Goal: Information Seeking & Learning: Learn about a topic

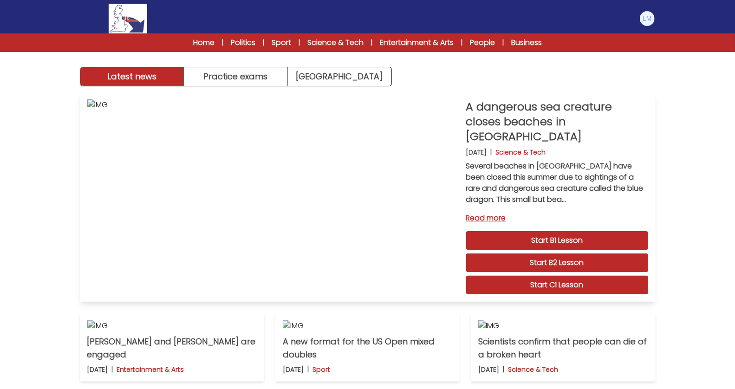
click at [508, 276] on link "Start C1 Lesson" at bounding box center [557, 285] width 182 height 19
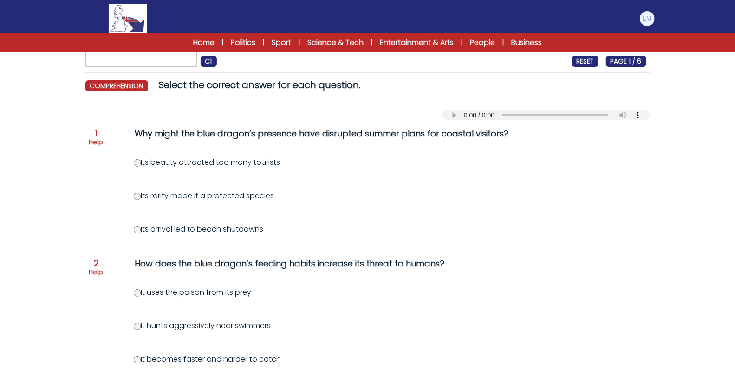
scroll to position [62, 0]
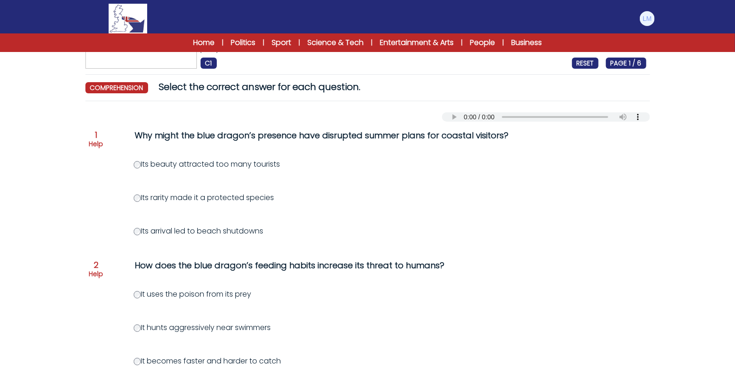
click at [171, 233] on label "Its arrival led to beach shutdowns" at bounding box center [199, 231] width 130 height 11
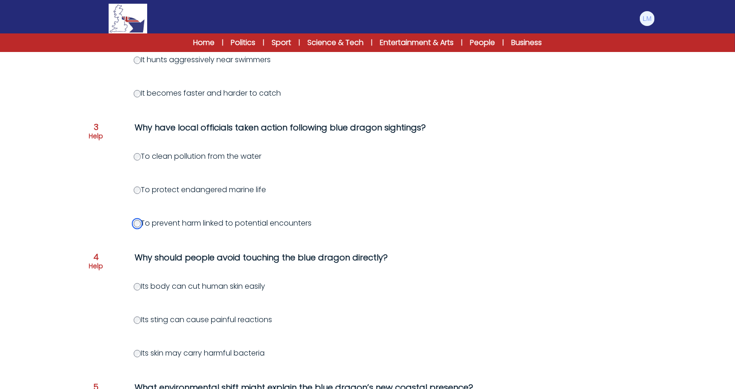
scroll to position [330, 0]
click at [141, 314] on label "Its sting can cause painful reactions" at bounding box center [203, 319] width 139 height 11
click at [141, 322] on label "Its sting can cause painful reactions" at bounding box center [203, 319] width 139 height 11
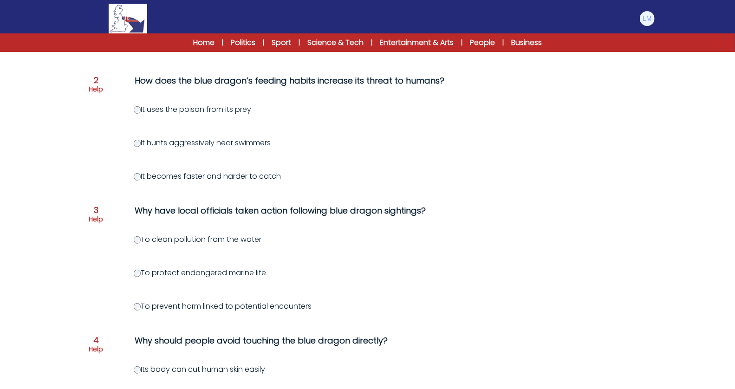
scroll to position [200, 0]
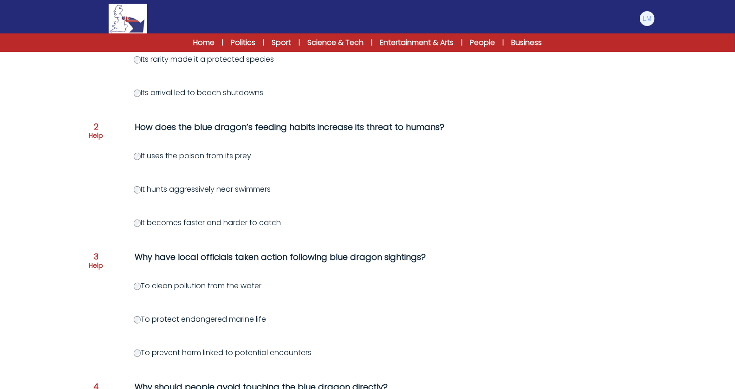
click at [168, 158] on label "It uses the poison from its prey" at bounding box center [193, 156] width 118 height 11
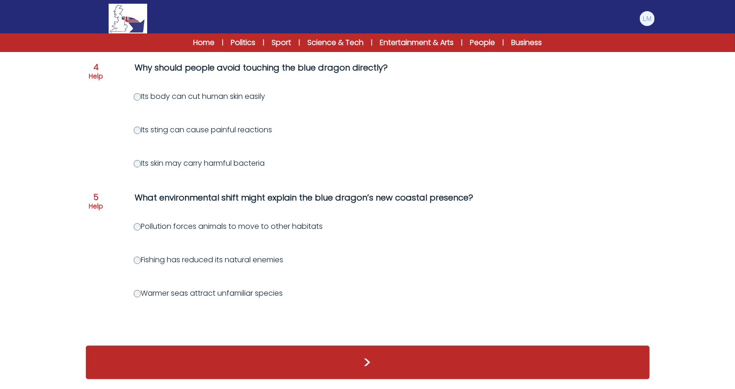
scroll to position [526, 0]
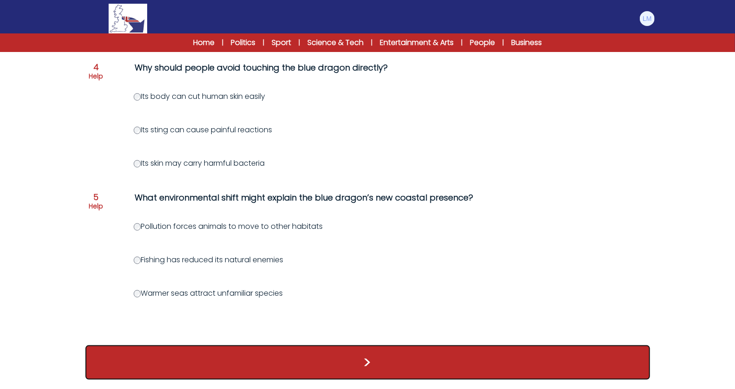
click at [283, 370] on button ">" at bounding box center [367, 363] width 565 height 34
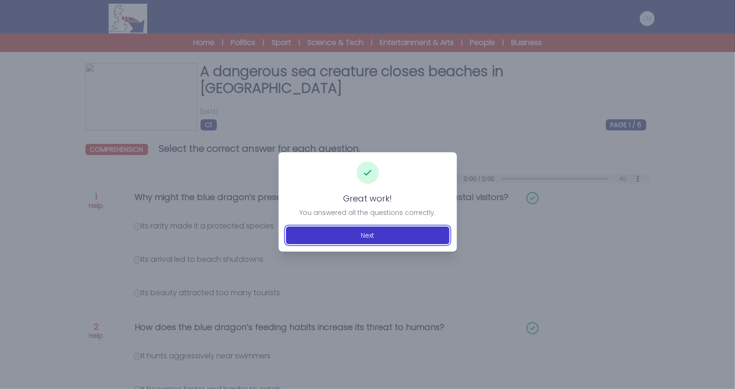
click at [390, 230] on button "Next" at bounding box center [368, 236] width 164 height 18
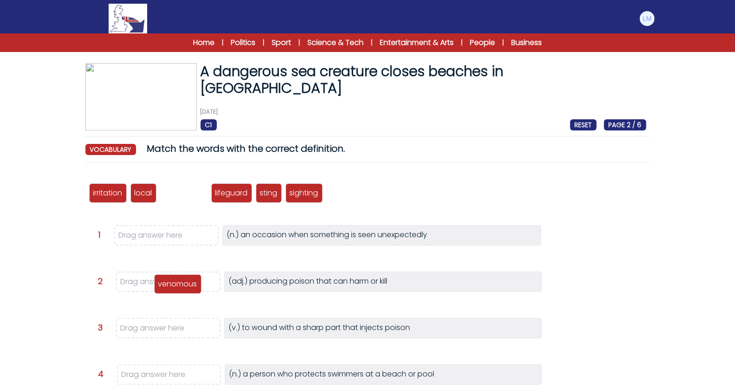
drag, startPoint x: 182, startPoint y: 190, endPoint x: 176, endPoint y: 281, distance: 91.3
click at [176, 281] on p "venomous" at bounding box center [177, 284] width 39 height 11
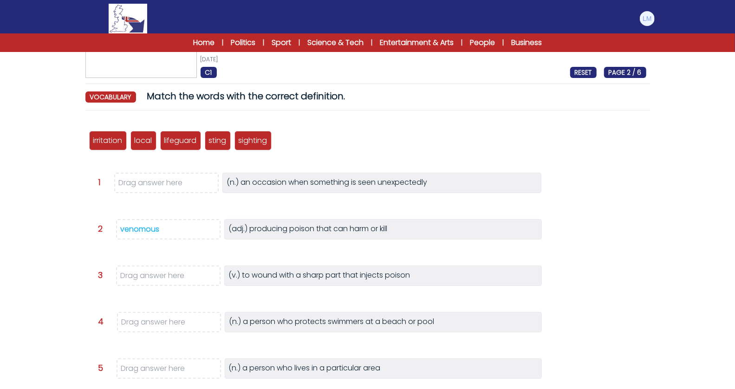
scroll to position [53, 0]
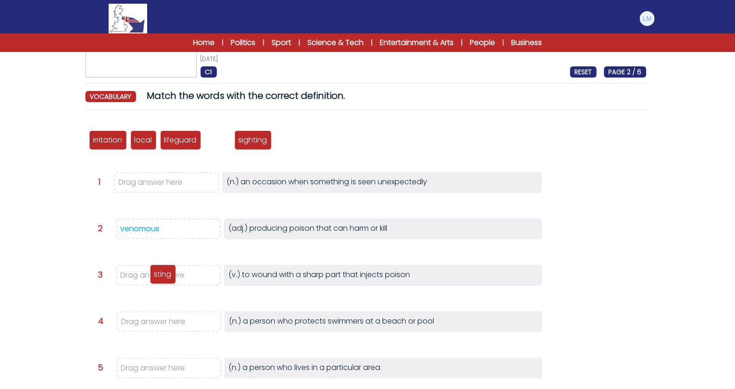
drag, startPoint x: 221, startPoint y: 143, endPoint x: 166, endPoint y: 277, distance: 145.0
click at [166, 277] on p "sting" at bounding box center [163, 274] width 18 height 11
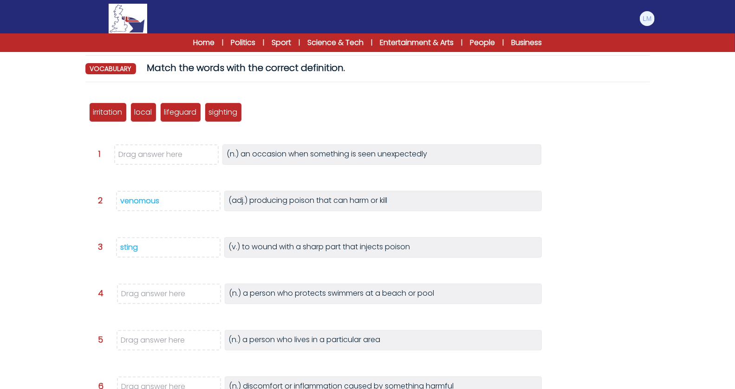
scroll to position [81, 0]
drag, startPoint x: 180, startPoint y: 112, endPoint x: 167, endPoint y: 294, distance: 182.2
click at [167, 294] on p "lifeguard" at bounding box center [167, 294] width 33 height 11
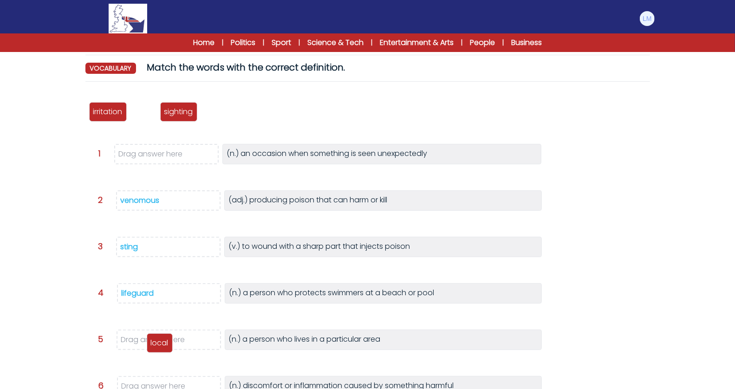
drag, startPoint x: 140, startPoint y: 117, endPoint x: 156, endPoint y: 346, distance: 229.6
click at [157, 345] on div "local" at bounding box center [160, 344] width 26 height 20
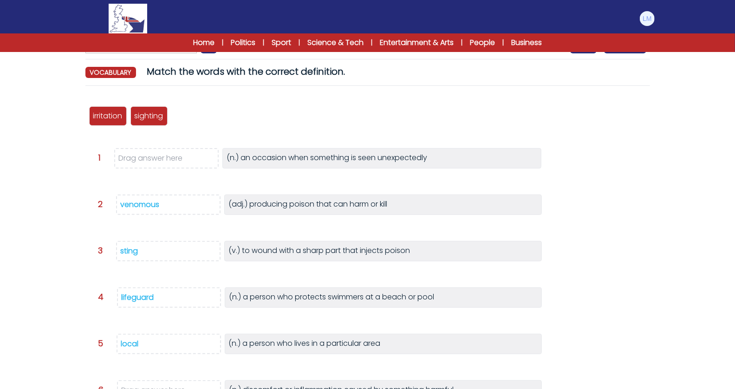
scroll to position [124, 0]
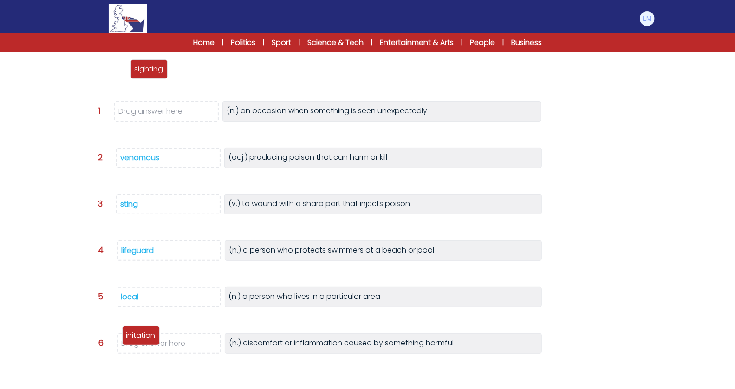
drag, startPoint x: 103, startPoint y: 70, endPoint x: 137, endPoint y: 340, distance: 271.5
click at [137, 340] on p "irritation" at bounding box center [140, 335] width 29 height 11
drag, startPoint x: 107, startPoint y: 68, endPoint x: 137, endPoint y: 108, distance: 49.5
click at [137, 108] on p "sighting" at bounding box center [137, 109] width 29 height 11
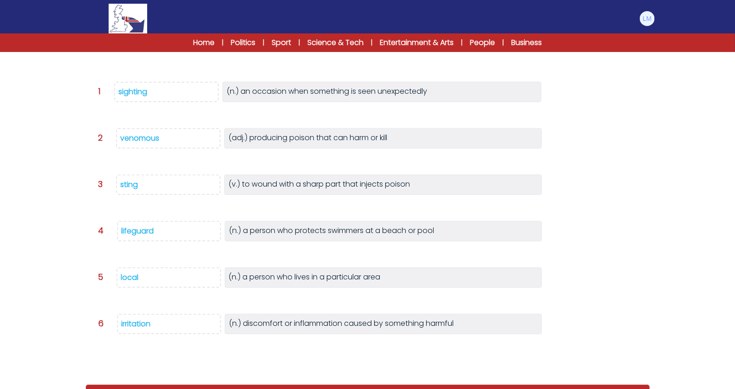
scroll to position [168, 0]
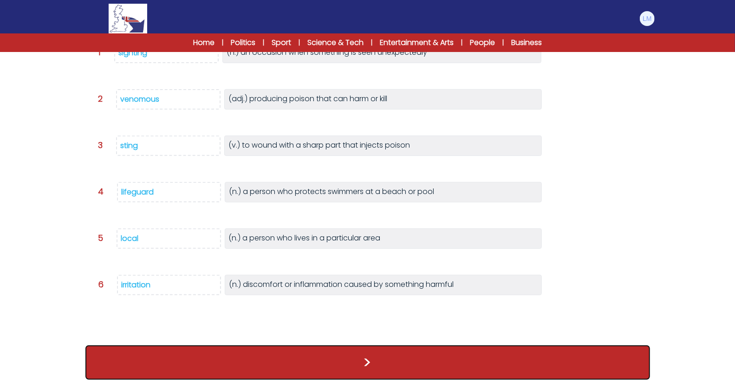
click at [230, 366] on button ">" at bounding box center [367, 363] width 565 height 34
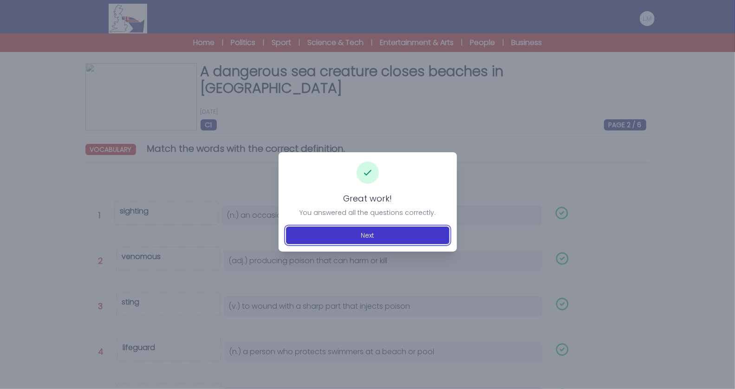
click at [353, 241] on button "Next" at bounding box center [368, 236] width 164 height 18
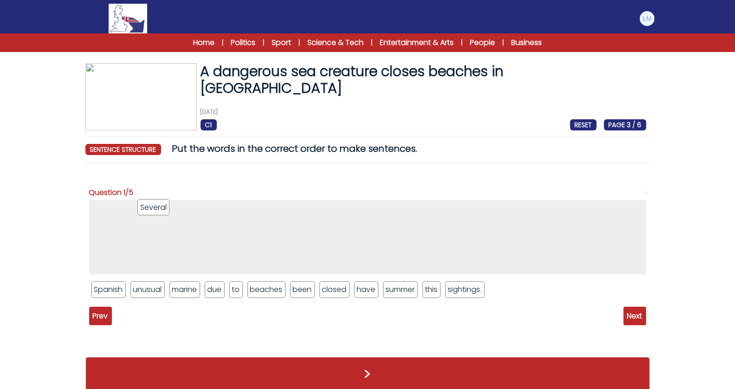
drag, startPoint x: 335, startPoint y: 295, endPoint x: 149, endPoint y: 210, distance: 205.0
drag, startPoint x: 105, startPoint y: 293, endPoint x: 199, endPoint y: 217, distance: 120.5
drag, startPoint x: 222, startPoint y: 286, endPoint x: 192, endPoint y: 204, distance: 87.0
drag, startPoint x: 279, startPoint y: 289, endPoint x: 239, endPoint y: 209, distance: 89.3
drag, startPoint x: 222, startPoint y: 293, endPoint x: 257, endPoint y: 215, distance: 85.4
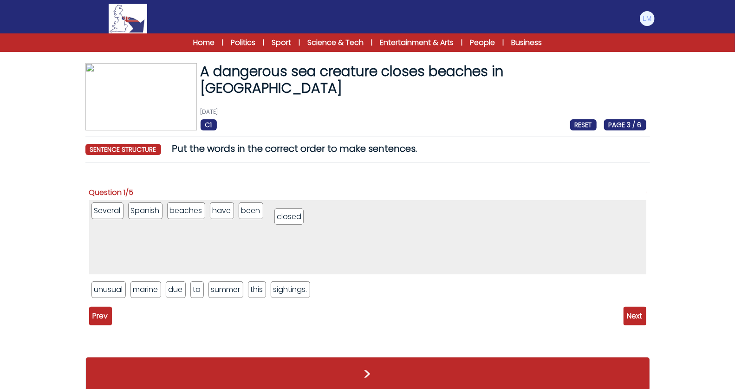
drag, startPoint x: 224, startPoint y: 294, endPoint x: 290, endPoint y: 220, distance: 99.0
drag, startPoint x: 256, startPoint y: 291, endPoint x: 300, endPoint y: 214, distance: 88.9
drag, startPoint x: 224, startPoint y: 286, endPoint x: 343, endPoint y: 210, distance: 141.3
drag, startPoint x: 179, startPoint y: 292, endPoint x: 384, endPoint y: 223, distance: 216.6
drag, startPoint x: 175, startPoint y: 294, endPoint x: 403, endPoint y: 221, distance: 239.8
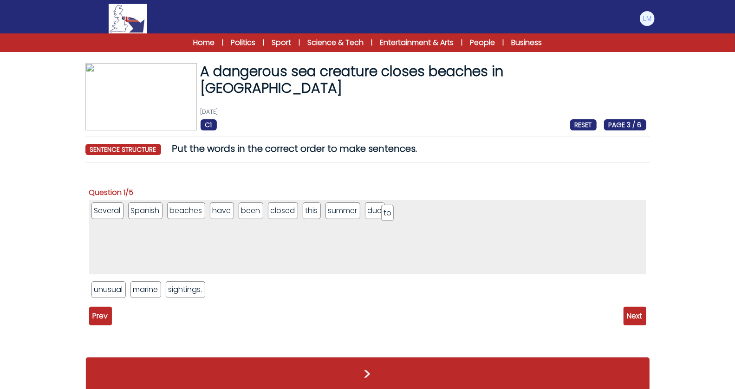
drag, startPoint x: 329, startPoint y: 212, endPoint x: 387, endPoint y: 215, distance: 58.1
drag, startPoint x: 116, startPoint y: 291, endPoint x: 400, endPoint y: 263, distance: 285.8
drag, startPoint x: 108, startPoint y: 295, endPoint x: 486, endPoint y: 274, distance: 377.8
drag, startPoint x: 116, startPoint y: 287, endPoint x: 559, endPoint y: 236, distance: 446.1
click at [631, 325] on span "Next" at bounding box center [635, 316] width 23 height 19
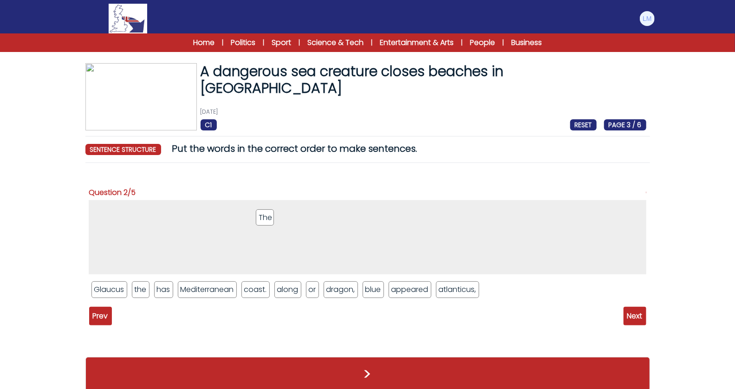
drag, startPoint x: 333, startPoint y: 293, endPoint x: 240, endPoint y: 211, distance: 123.8
drag, startPoint x: 98, startPoint y: 285, endPoint x: 141, endPoint y: 210, distance: 86.0
click at [291, 289] on li "dragon," at bounding box center [300, 290] width 34 height 17
drag, startPoint x: 407, startPoint y: 291, endPoint x: 267, endPoint y: 218, distance: 157.5
drag, startPoint x: 273, startPoint y: 286, endPoint x: 257, endPoint y: 210, distance: 77.4
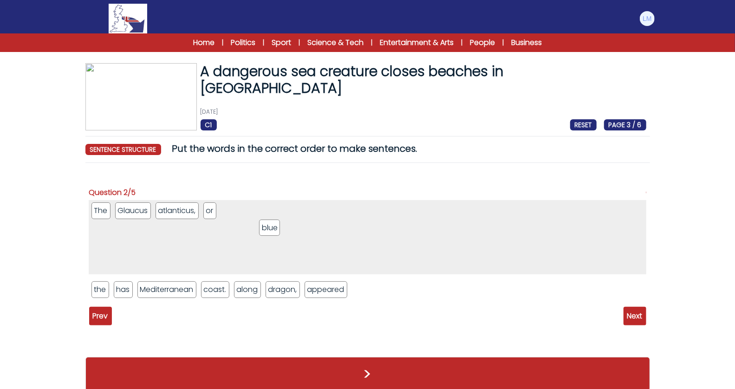
drag, startPoint x: 309, startPoint y: 290, endPoint x: 255, endPoint y: 212, distance: 95.2
drag, startPoint x: 279, startPoint y: 287, endPoint x: 271, endPoint y: 207, distance: 80.3
drag, startPoint x: 117, startPoint y: 294, endPoint x: 342, endPoint y: 204, distance: 242.8
drag, startPoint x: 257, startPoint y: 287, endPoint x: 345, endPoint y: 210, distance: 117.2
drag, startPoint x: 220, startPoint y: 284, endPoint x: 378, endPoint y: 213, distance: 173.2
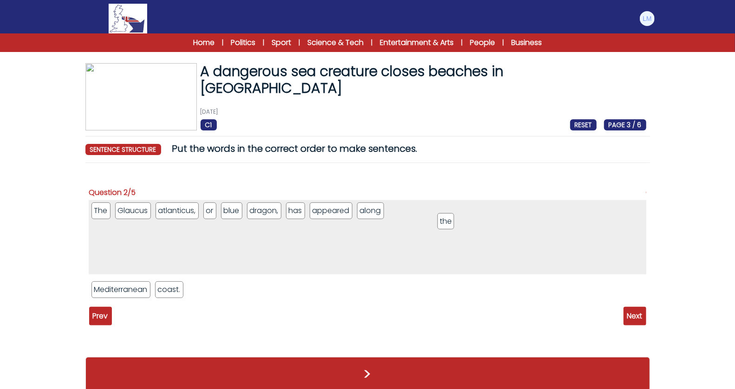
drag, startPoint x: 98, startPoint y: 293, endPoint x: 445, endPoint y: 224, distance: 353.8
drag, startPoint x: 135, startPoint y: 291, endPoint x: 387, endPoint y: 276, distance: 252.3
drag, startPoint x: 106, startPoint y: 289, endPoint x: 608, endPoint y: 266, distance: 502.3
click at [636, 318] on span "Next" at bounding box center [635, 316] width 23 height 19
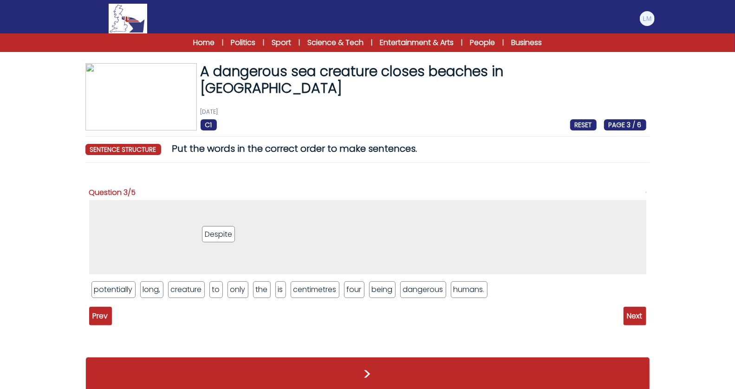
drag, startPoint x: 456, startPoint y: 292, endPoint x: 211, endPoint y: 236, distance: 251.0
drag, startPoint x: 375, startPoint y: 290, endPoint x: 209, endPoint y: 216, distance: 182.0
drag, startPoint x: 235, startPoint y: 288, endPoint x: 206, endPoint y: 209, distance: 83.8
drag, startPoint x: 328, startPoint y: 294, endPoint x: 206, endPoint y: 213, distance: 146.1
drag, startPoint x: 274, startPoint y: 290, endPoint x: 237, endPoint y: 218, distance: 81.2
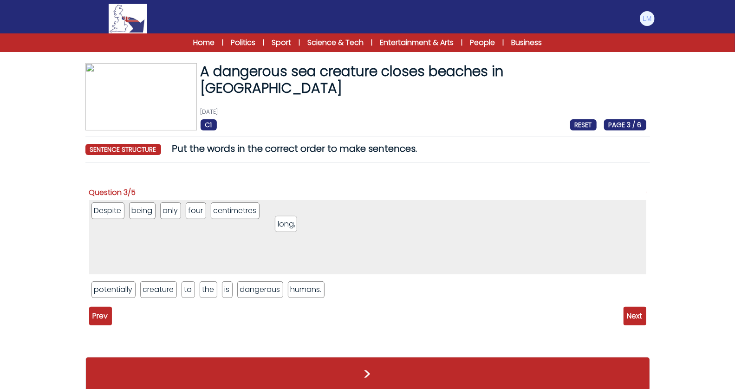
drag, startPoint x: 148, startPoint y: 291, endPoint x: 285, endPoint y: 222, distance: 153.3
drag, startPoint x: 205, startPoint y: 288, endPoint x: 326, endPoint y: 220, distance: 138.5
drag, startPoint x: 160, startPoint y: 286, endPoint x: 348, endPoint y: 218, distance: 199.7
drag, startPoint x: 160, startPoint y: 287, endPoint x: 409, endPoint y: 216, distance: 258.9
drag, startPoint x: 125, startPoint y: 289, endPoint x: 411, endPoint y: 217, distance: 295.2
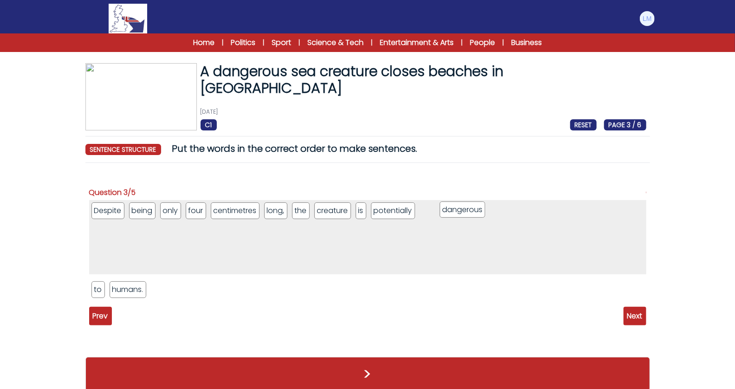
drag, startPoint x: 167, startPoint y: 284, endPoint x: 472, endPoint y: 212, distance: 313.6
drag, startPoint x: 98, startPoint y: 289, endPoint x: 531, endPoint y: 218, distance: 438.7
drag, startPoint x: 95, startPoint y: 292, endPoint x: 525, endPoint y: 219, distance: 435.5
click at [636, 319] on span "Next" at bounding box center [635, 316] width 23 height 19
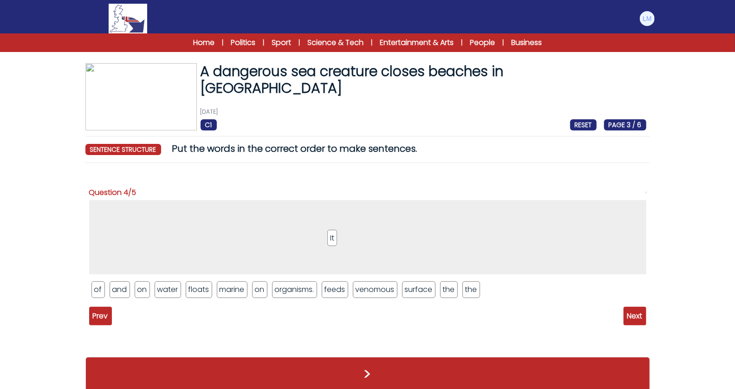
drag, startPoint x: 462, startPoint y: 287, endPoint x: 297, endPoint y: 226, distance: 176.0
drag, startPoint x: 328, startPoint y: 287, endPoint x: 215, endPoint y: 213, distance: 135.6
drag, startPoint x: 254, startPoint y: 289, endPoint x: 184, endPoint y: 210, distance: 105.6
drag, startPoint x: 196, startPoint y: 288, endPoint x: 107, endPoint y: 207, distance: 120.4
drag, startPoint x: 140, startPoint y: 288, endPoint x: 142, endPoint y: 208, distance: 80.4
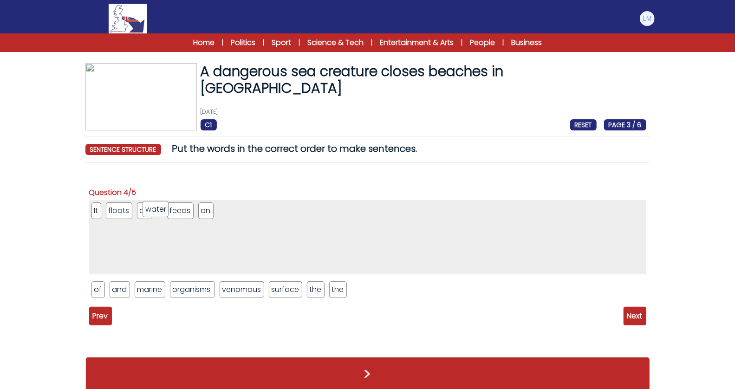
drag, startPoint x: 149, startPoint y: 289, endPoint x: 158, endPoint y: 210, distance: 80.5
drag, startPoint x: 279, startPoint y: 292, endPoint x: 188, endPoint y: 211, distance: 121.8
drag, startPoint x: 117, startPoint y: 285, endPoint x: 225, endPoint y: 208, distance: 132.5
drag, startPoint x: 250, startPoint y: 289, endPoint x: 158, endPoint y: 206, distance: 124.0
drag, startPoint x: 226, startPoint y: 290, endPoint x: 419, endPoint y: 215, distance: 206.8
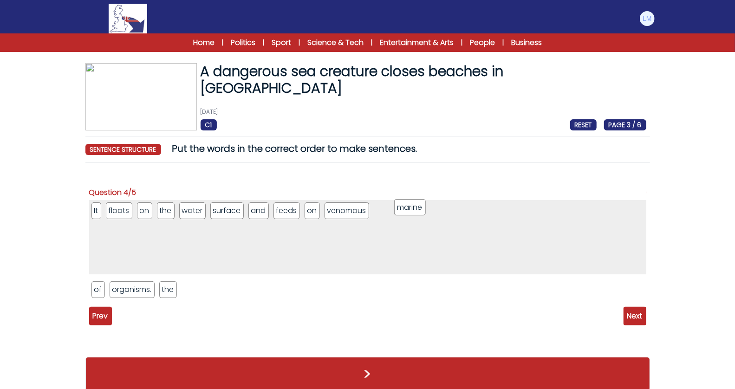
drag, startPoint x: 131, startPoint y: 290, endPoint x: 417, endPoint y: 207, distance: 297.9
drag, startPoint x: 126, startPoint y: 293, endPoint x: 445, endPoint y: 215, distance: 328.1
drag, startPoint x: 219, startPoint y: 215, endPoint x: 184, endPoint y: 216, distance: 35.8
drag, startPoint x: 97, startPoint y: 287, endPoint x: 217, endPoint y: 207, distance: 144.8
drag, startPoint x: 100, startPoint y: 288, endPoint x: 235, endPoint y: 202, distance: 159.6
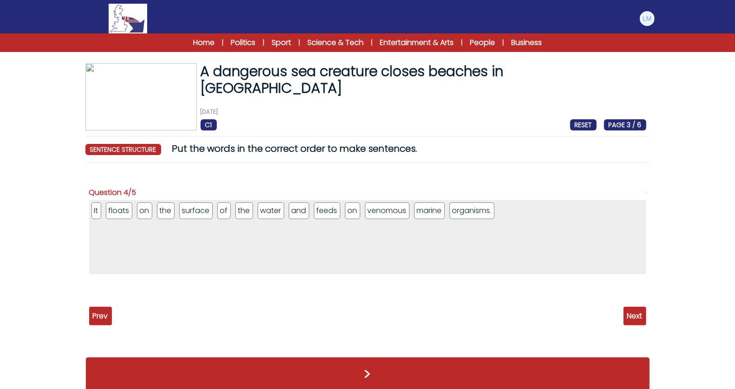
click at [632, 318] on span "Next" at bounding box center [635, 316] width 23 height 19
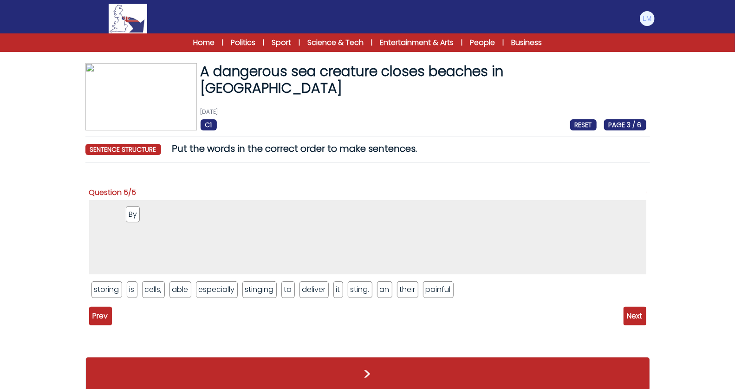
drag, startPoint x: 134, startPoint y: 286, endPoint x: 133, endPoint y: 211, distance: 75.3
drag, startPoint x: 257, startPoint y: 294, endPoint x: 134, endPoint y: 211, distance: 148.3
drag, startPoint x: 156, startPoint y: 287, endPoint x: 172, endPoint y: 207, distance: 82.1
drag, startPoint x: 112, startPoint y: 293, endPoint x: 171, endPoint y: 256, distance: 70.8
drag, startPoint x: 296, startPoint y: 292, endPoint x: 146, endPoint y: 221, distance: 166.1
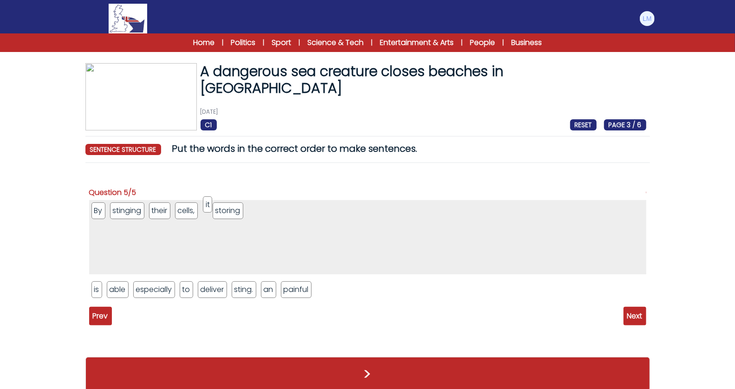
drag, startPoint x: 232, startPoint y: 291, endPoint x: 204, endPoint y: 207, distance: 88.6
drag, startPoint x: 97, startPoint y: 287, endPoint x: 220, endPoint y: 201, distance: 149.5
drag, startPoint x: 99, startPoint y: 290, endPoint x: 237, endPoint y: 203, distance: 163.6
drag, startPoint x: 144, startPoint y: 284, endPoint x: 262, endPoint y: 195, distance: 148.6
drag, startPoint x: 149, startPoint y: 289, endPoint x: 281, endPoint y: 200, distance: 158.6
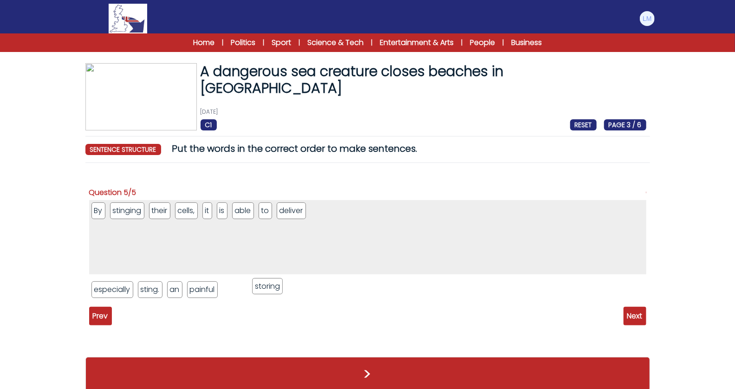
drag, startPoint x: 322, startPoint y: 214, endPoint x: 265, endPoint y: 290, distance: 94.9
drag, startPoint x: 152, startPoint y: 293, endPoint x: 417, endPoint y: 214, distance: 276.4
drag, startPoint x: 181, startPoint y: 291, endPoint x: 321, endPoint y: 202, distance: 166.3
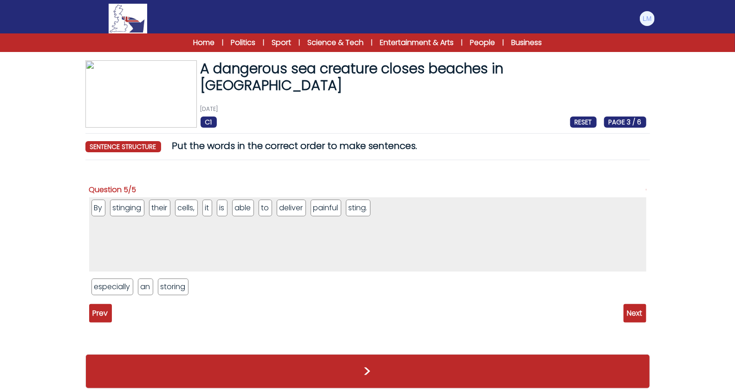
scroll to position [1, 0]
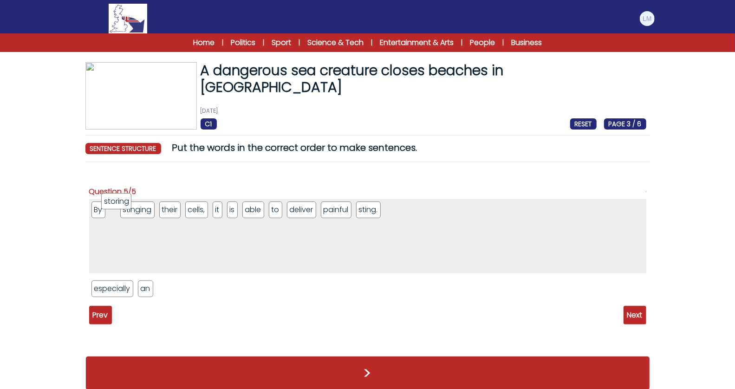
drag, startPoint x: 164, startPoint y: 289, endPoint x: 108, endPoint y: 204, distance: 101.5
drag, startPoint x: 200, startPoint y: 212, endPoint x: 150, endPoint y: 210, distance: 49.7
drag, startPoint x: 112, startPoint y: 287, endPoint x: 348, endPoint y: 206, distance: 248.6
drag, startPoint x: 100, startPoint y: 288, endPoint x: 351, endPoint y: 204, distance: 264.6
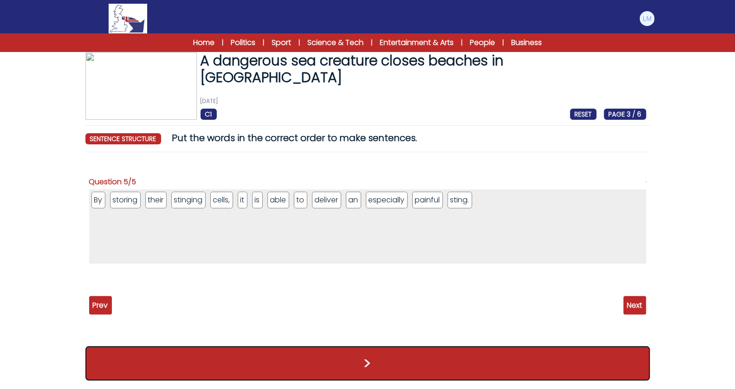
click at [478, 370] on button ">" at bounding box center [367, 364] width 565 height 34
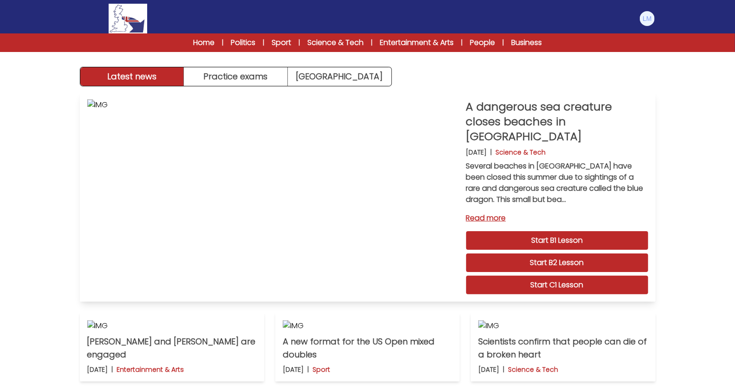
click at [493, 213] on link "Read more" at bounding box center [557, 218] width 182 height 11
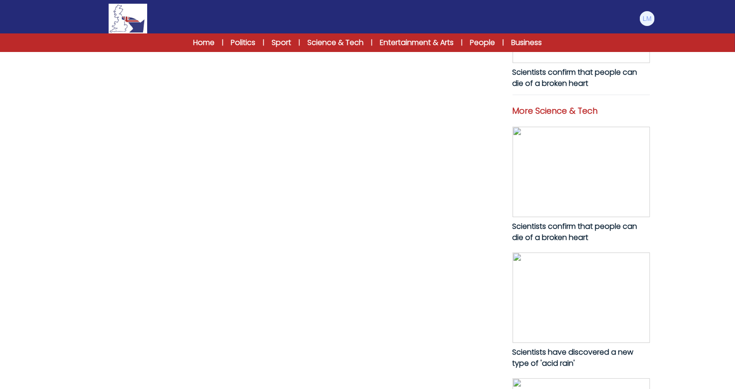
scroll to position [373, 0]
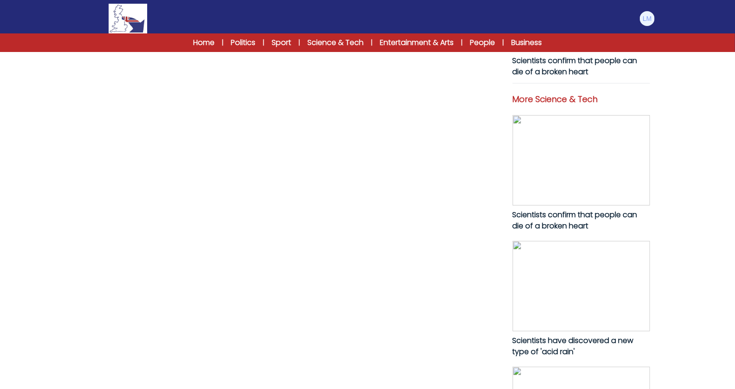
click at [282, 24] on link "Resume lesson" at bounding box center [297, 13] width 416 height 21
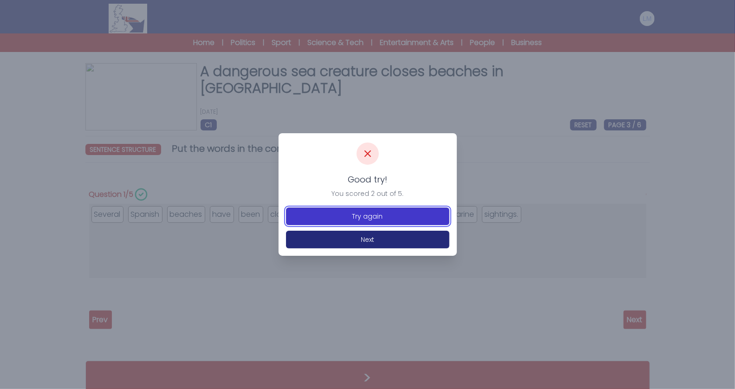
click at [392, 215] on button "Try again" at bounding box center [368, 217] width 164 height 18
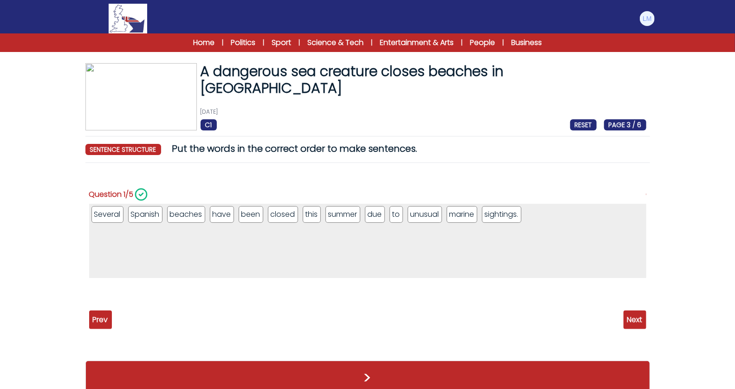
click at [641, 318] on span "Next" at bounding box center [635, 320] width 23 height 19
drag, startPoint x: 394, startPoint y: 212, endPoint x: 222, endPoint y: 205, distance: 172.0
drag, startPoint x: 224, startPoint y: 215, endPoint x: 387, endPoint y: 212, distance: 163.1
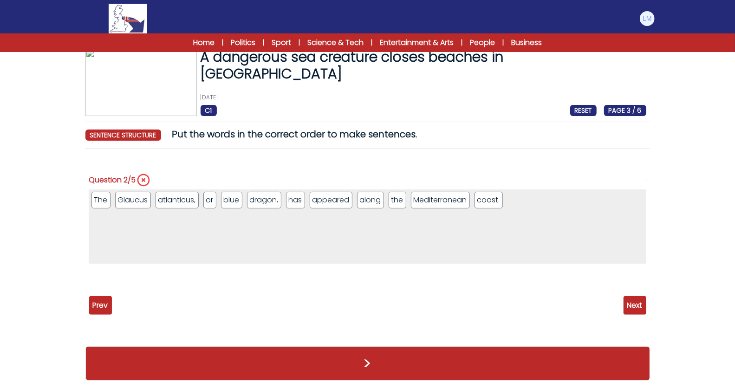
click at [634, 314] on div "Question 1/5 Several Spanish beaches have been closed this summer due to" at bounding box center [367, 246] width 565 height 181
click at [637, 305] on span "Next" at bounding box center [635, 305] width 23 height 19
drag, startPoint x: 264, startPoint y: 194, endPoint x: 263, endPoint y: 288, distance: 93.4
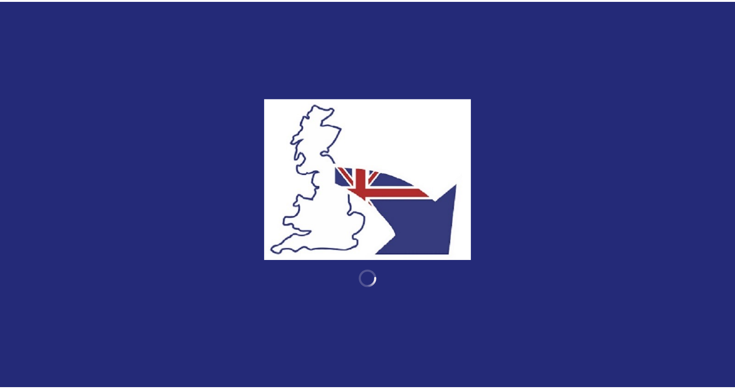
scroll to position [14, 0]
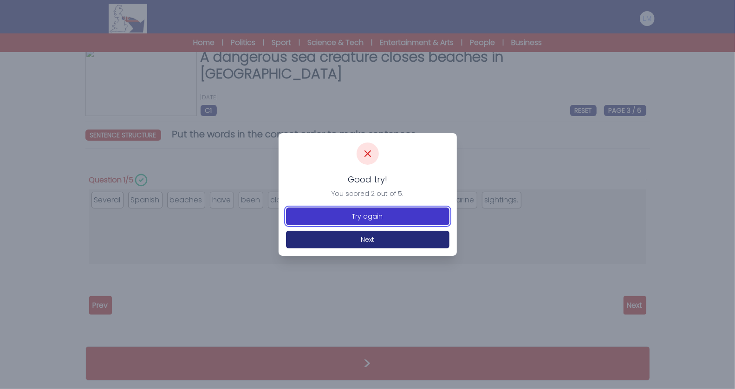
click at [308, 215] on button "Try again" at bounding box center [368, 217] width 164 height 18
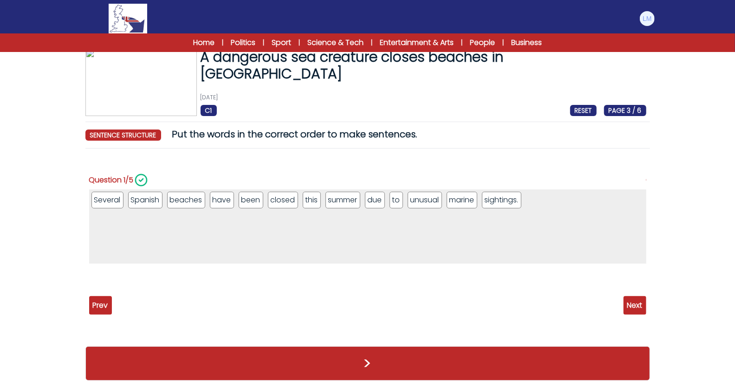
click at [638, 304] on span "Next" at bounding box center [635, 305] width 23 height 19
drag, startPoint x: 250, startPoint y: 201, endPoint x: 269, endPoint y: 200, distance: 19.1
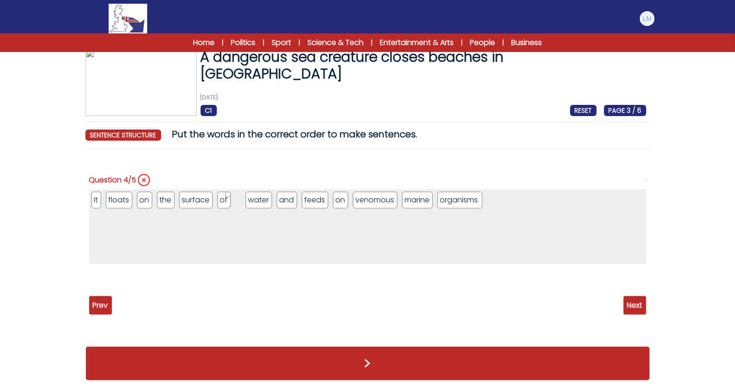
drag, startPoint x: 265, startPoint y: 195, endPoint x: 229, endPoint y: 193, distance: 36.3
click at [636, 308] on span "Next" at bounding box center [635, 305] width 23 height 19
drag, startPoint x: 154, startPoint y: 199, endPoint x: 146, endPoint y: 200, distance: 8.4
drag, startPoint x: 102, startPoint y: 282, endPoint x: 353, endPoint y: 200, distance: 263.9
drag, startPoint x: 348, startPoint y: 194, endPoint x: 343, endPoint y: 292, distance: 98.1
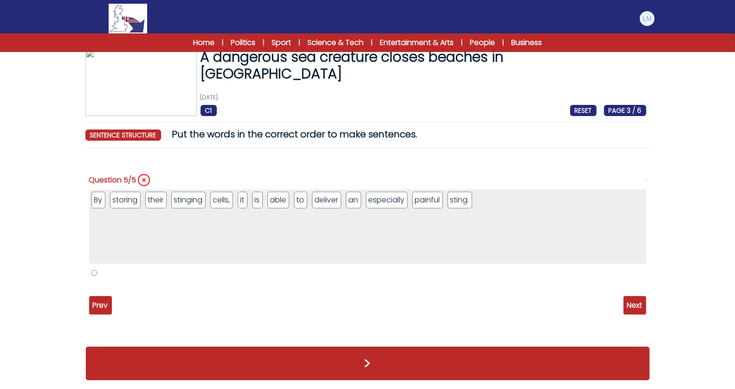
click at [95, 273] on li "5 / 5" at bounding box center [95, 273] width 6 height 6
click at [95, 273] on li "5 / 5" at bounding box center [95, 274] width 6 height 6
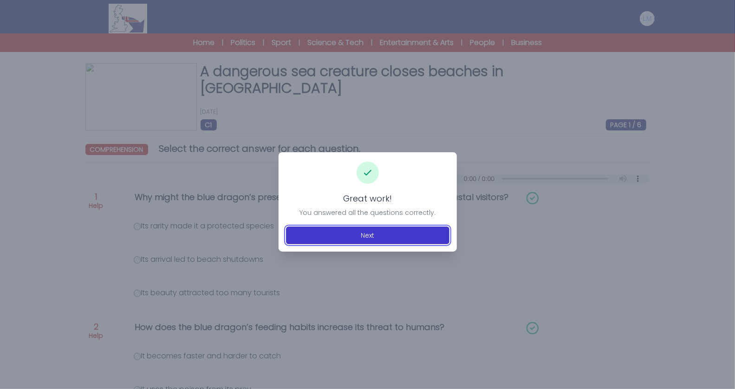
click at [374, 236] on button "Next" at bounding box center [368, 236] width 164 height 18
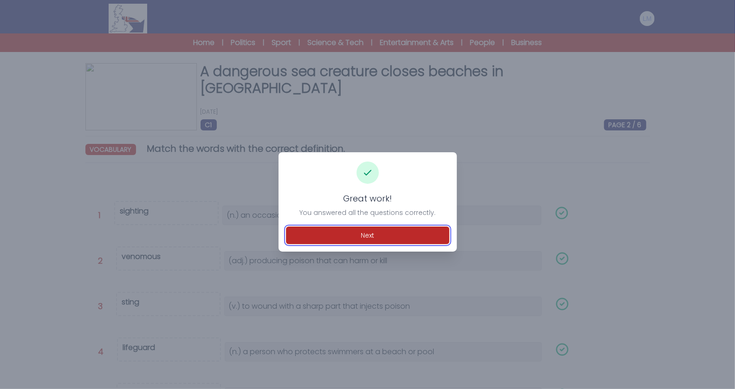
click at [374, 236] on button "Next" at bounding box center [368, 236] width 164 height 18
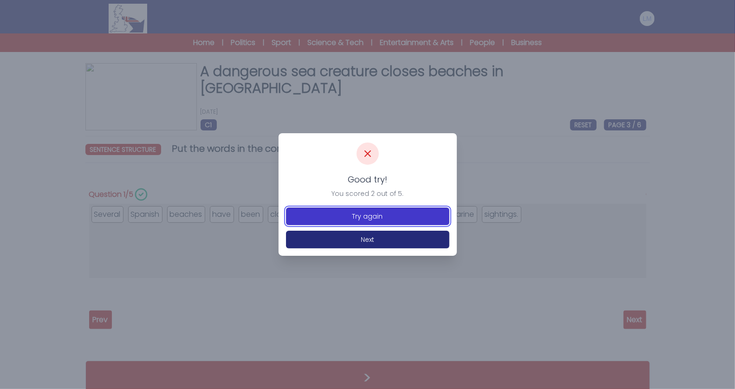
click at [381, 217] on button "Try again" at bounding box center [368, 217] width 164 height 18
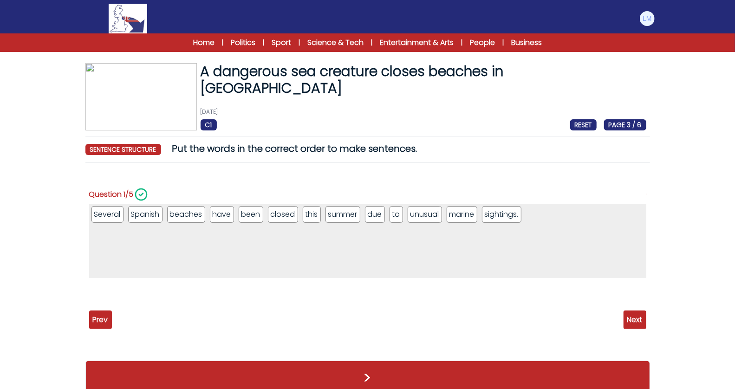
click at [637, 319] on span "Next" at bounding box center [635, 320] width 23 height 19
click at [640, 324] on span "Next" at bounding box center [635, 320] width 23 height 19
drag, startPoint x: 263, startPoint y: 210, endPoint x: 263, endPoint y: 301, distance: 91.5
drag, startPoint x: 268, startPoint y: 219, endPoint x: 266, endPoint y: 304, distance: 84.6
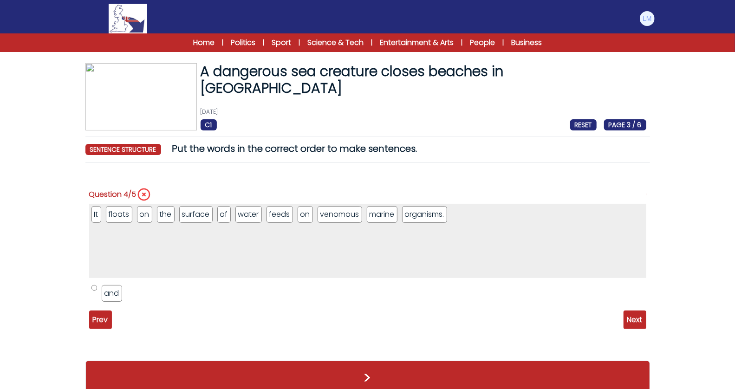
click at [92, 288] on li "4 / 5" at bounding box center [95, 288] width 6 height 6
drag, startPoint x: 96, startPoint y: 287, endPoint x: 146, endPoint y: 296, distance: 51.5
drag, startPoint x: 106, startPoint y: 287, endPoint x: 85, endPoint y: 282, distance: 21.5
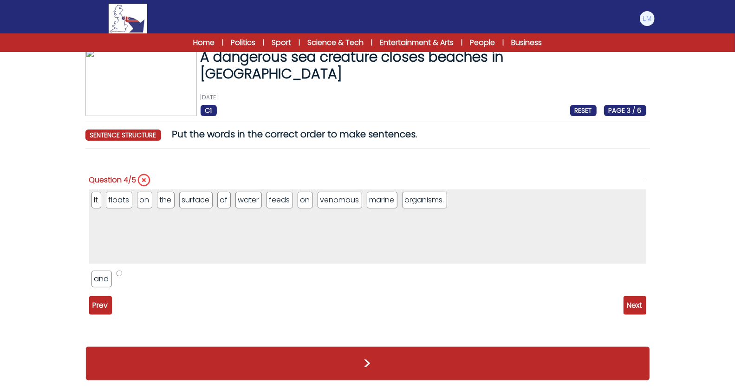
click at [586, 111] on span "RESET" at bounding box center [584, 110] width 26 height 11
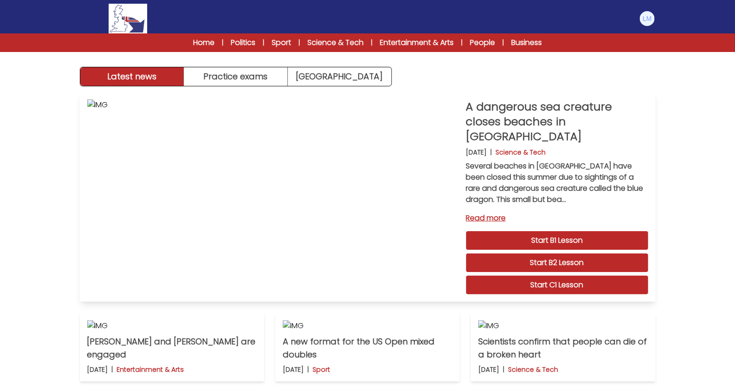
click at [482, 213] on link "Read more" at bounding box center [557, 218] width 182 height 11
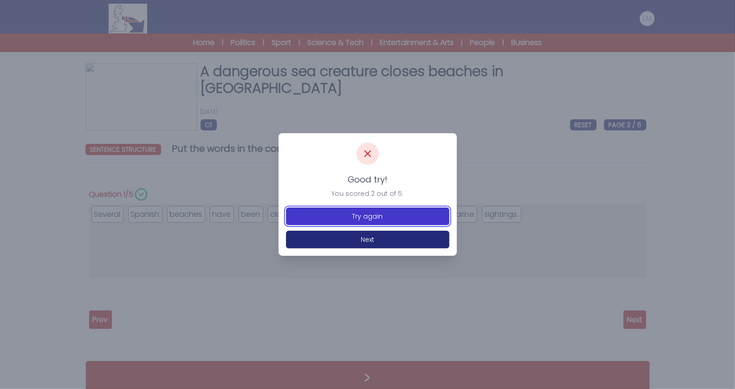
click at [388, 216] on button "Try again" at bounding box center [368, 217] width 164 height 18
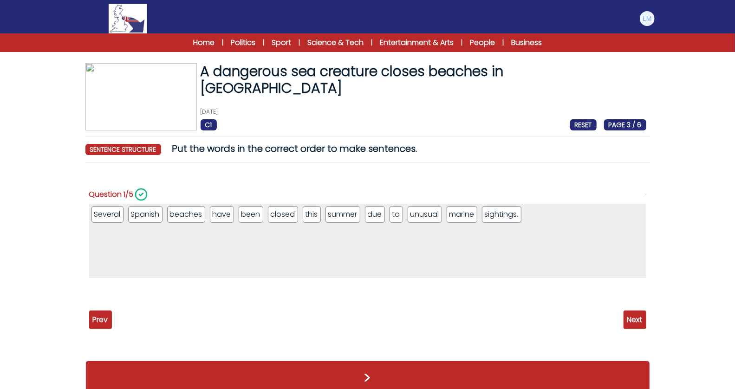
click at [630, 313] on span "Next" at bounding box center [635, 320] width 23 height 19
drag, startPoint x: 266, startPoint y: 209, endPoint x: 256, endPoint y: 304, distance: 95.3
drag, startPoint x: 91, startPoint y: 287, endPoint x: 232, endPoint y: 219, distance: 156.1
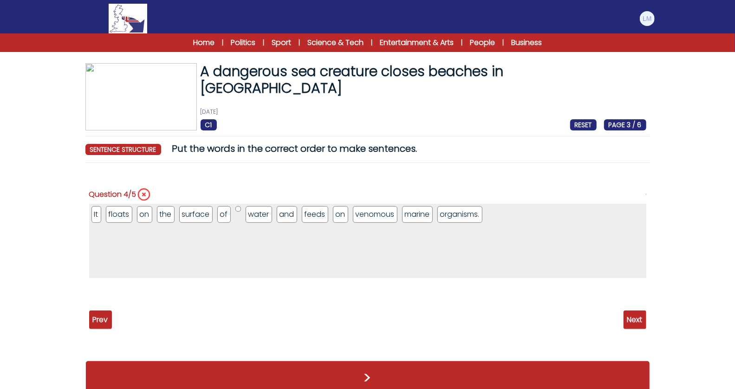
click at [637, 322] on span "Next" at bounding box center [635, 320] width 23 height 19
drag, startPoint x: 98, startPoint y: 294, endPoint x: 354, endPoint y: 208, distance: 269.6
click at [631, 316] on span "Next" at bounding box center [635, 320] width 23 height 19
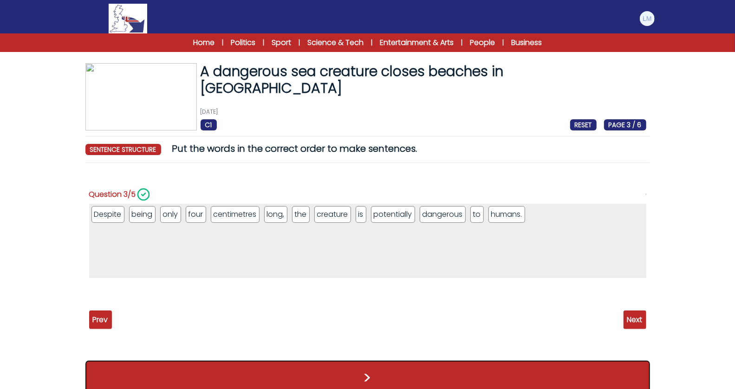
click at [458, 374] on button ">" at bounding box center [367, 378] width 565 height 34
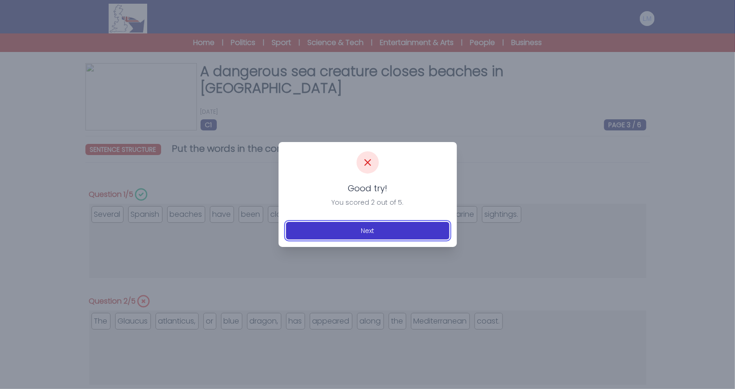
click at [394, 223] on button "Next" at bounding box center [368, 231] width 164 height 18
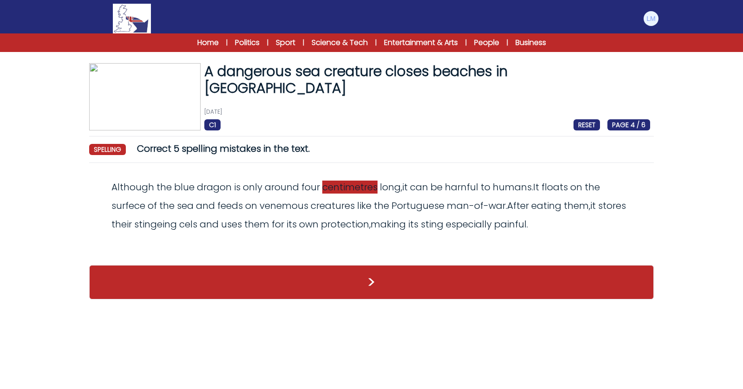
click at [365, 190] on span "centimetres" at bounding box center [349, 187] width 55 height 13
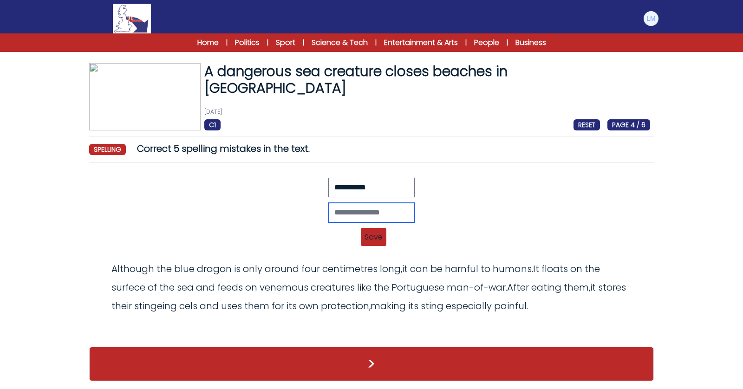
click at [359, 210] on input "text" at bounding box center [371, 213] width 86 height 20
type input "**********"
click at [373, 235] on span "Save" at bounding box center [374, 237] width 26 height 18
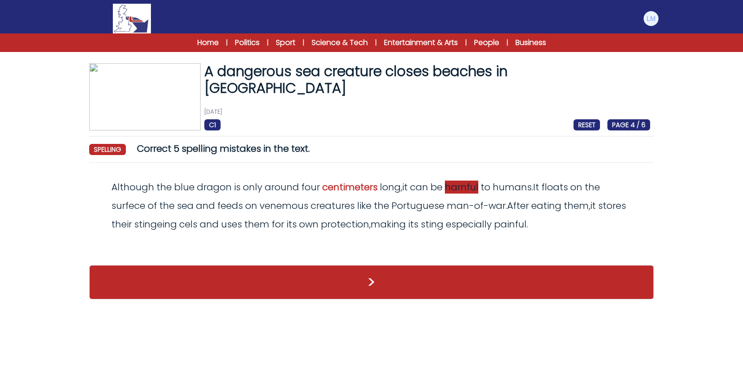
click at [457, 192] on span "harnful" at bounding box center [461, 187] width 33 height 13
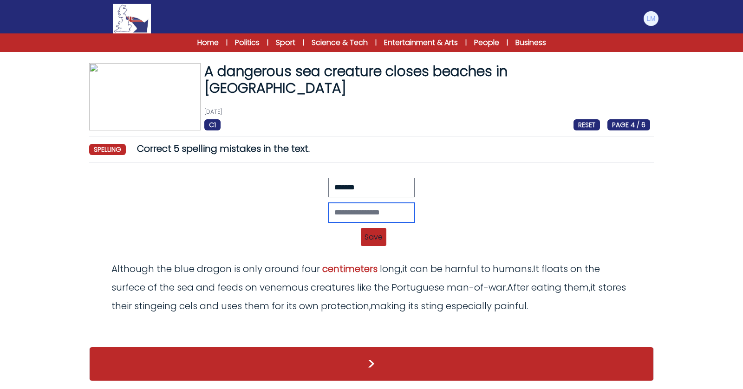
click at [340, 213] on input "text" at bounding box center [371, 213] width 86 height 20
type input "*******"
click at [379, 243] on span "Save" at bounding box center [374, 237] width 26 height 18
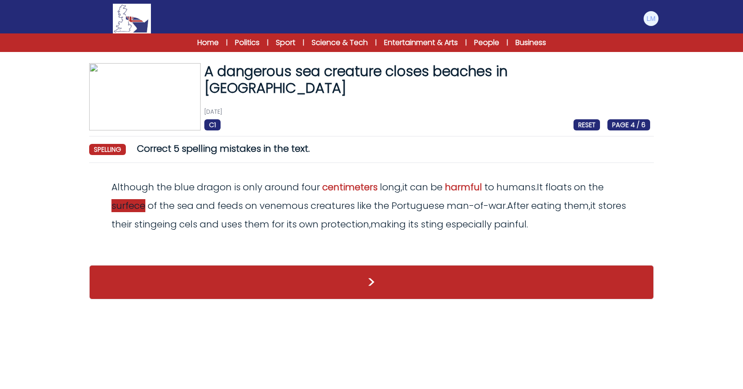
click at [118, 211] on span "surfece" at bounding box center [129, 205] width 34 height 13
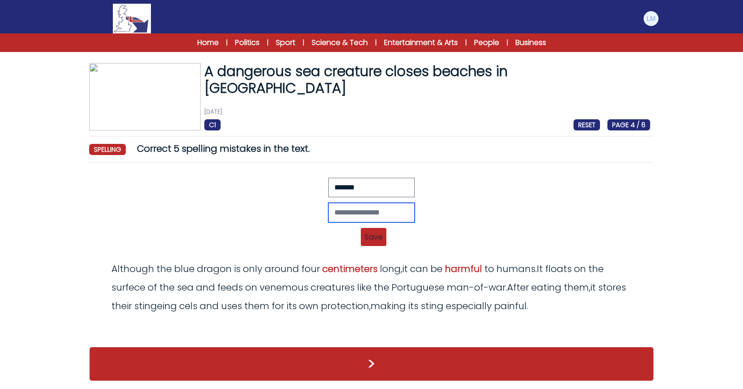
click at [339, 213] on input "text" at bounding box center [371, 213] width 86 height 20
type input "*******"
click at [375, 234] on span "Save" at bounding box center [374, 237] width 26 height 18
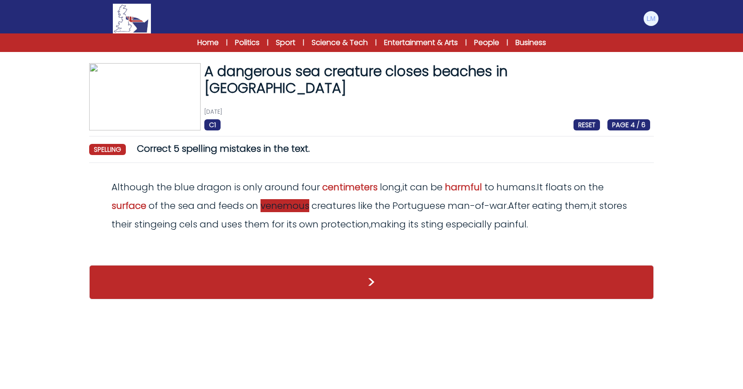
click at [286, 210] on span "venemous" at bounding box center [285, 205] width 49 height 13
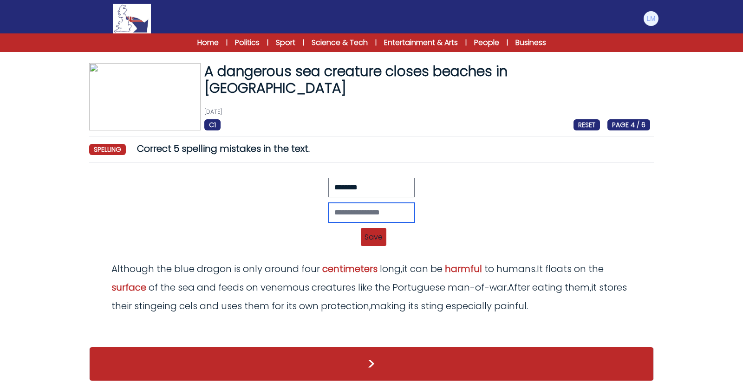
click at [370, 214] on input "text" at bounding box center [371, 213] width 86 height 20
type input "********"
click at [374, 241] on span "Save" at bounding box center [374, 237] width 26 height 18
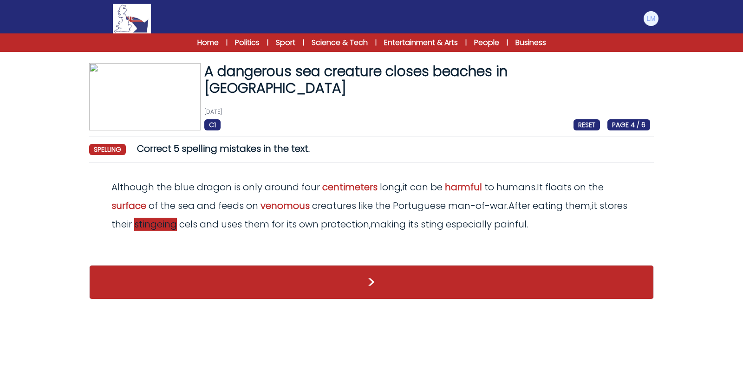
click at [159, 228] on span "stingeing" at bounding box center [155, 224] width 43 height 13
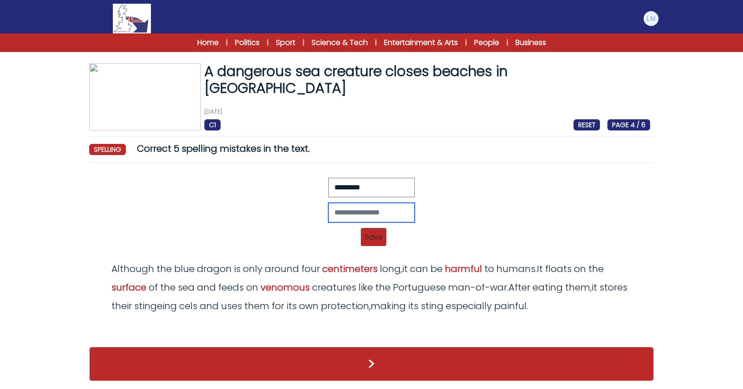
click at [365, 212] on input "text" at bounding box center [371, 213] width 86 height 20
type input "********"
click at [376, 239] on span "Save" at bounding box center [374, 237] width 26 height 18
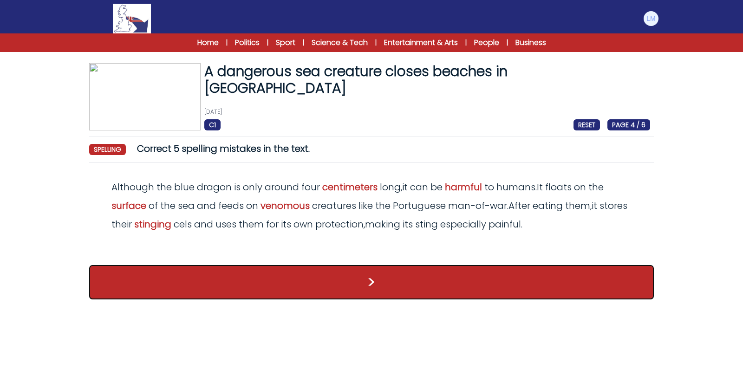
click at [355, 286] on button ">" at bounding box center [371, 282] width 565 height 34
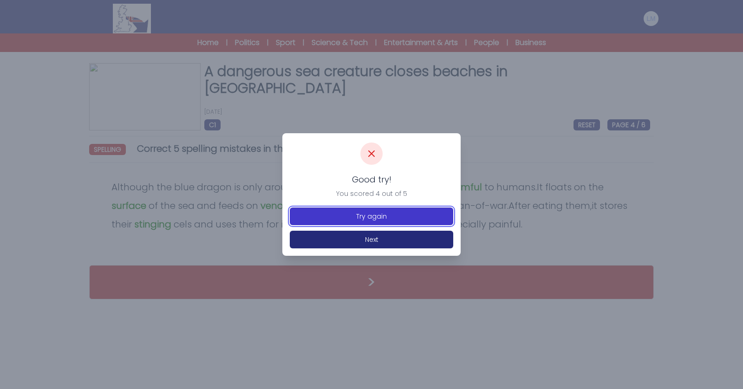
click at [378, 221] on button "Try again" at bounding box center [372, 217] width 164 height 18
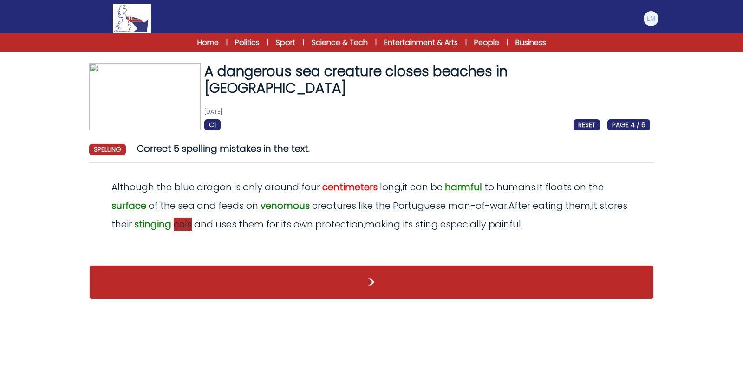
click at [176, 230] on span "cels" at bounding box center [183, 224] width 18 height 13
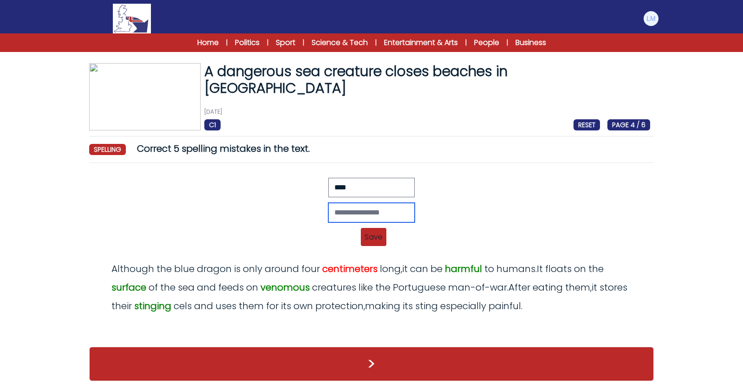
click at [355, 214] on input "text" at bounding box center [371, 213] width 86 height 20
type input "*****"
click at [376, 235] on span "Save" at bounding box center [374, 237] width 26 height 18
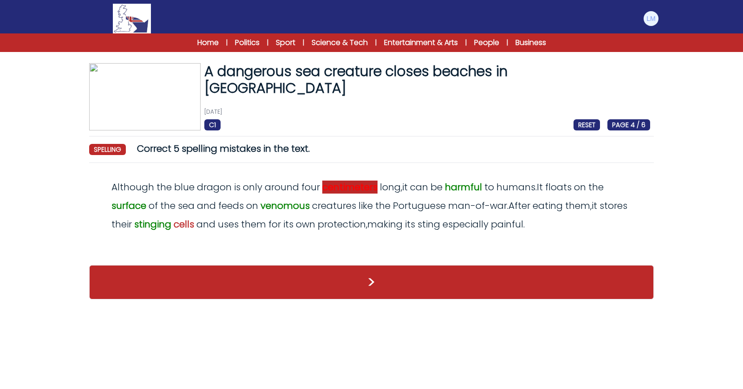
click at [352, 189] on span "centimeters" at bounding box center [349, 187] width 55 height 13
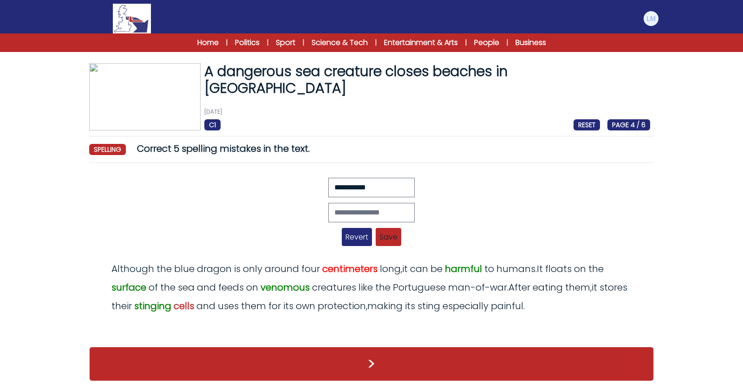
click at [362, 232] on span "Revert" at bounding box center [357, 237] width 30 height 18
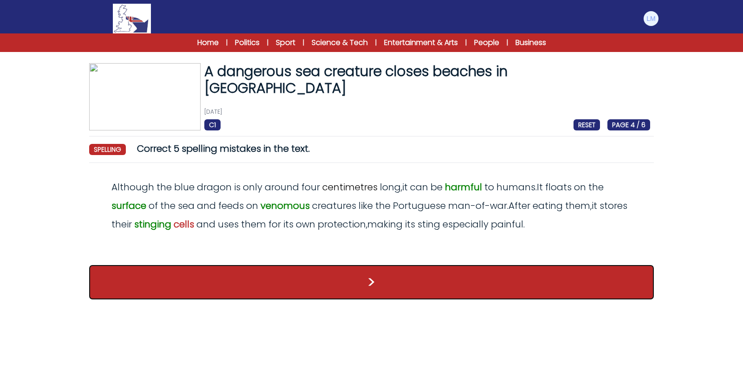
click at [377, 279] on button ">" at bounding box center [371, 282] width 565 height 34
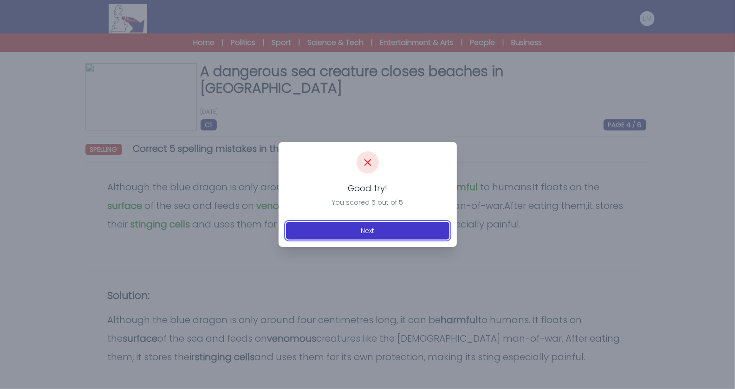
click at [402, 234] on button "Next" at bounding box center [368, 231] width 164 height 18
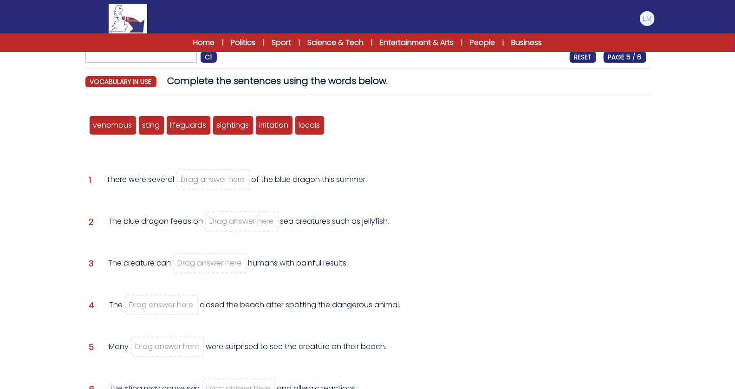
scroll to position [70, 0]
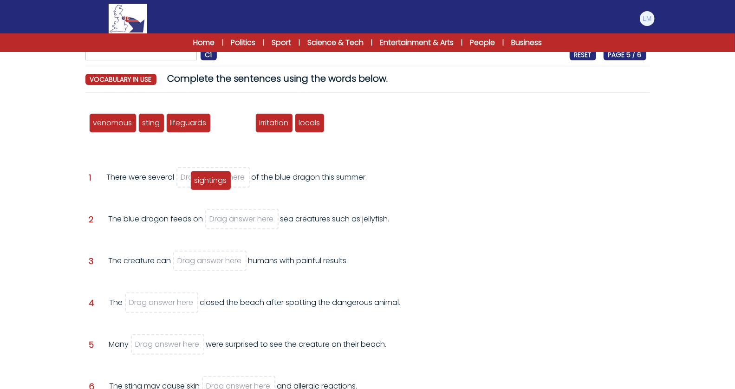
drag, startPoint x: 241, startPoint y: 124, endPoint x: 219, endPoint y: 179, distance: 59.6
click at [219, 179] on span "sightings" at bounding box center [211, 180] width 33 height 11
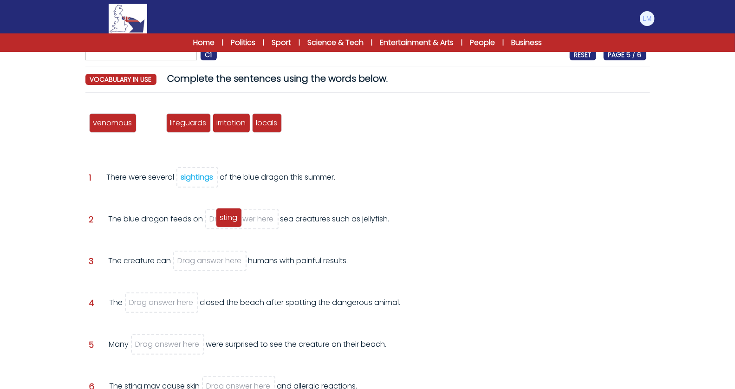
drag, startPoint x: 155, startPoint y: 127, endPoint x: 232, endPoint y: 222, distance: 122.5
click at [232, 222] on span "sting" at bounding box center [229, 217] width 18 height 11
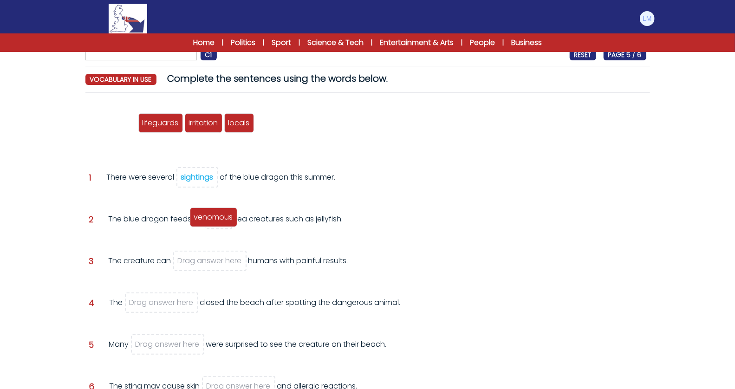
drag, startPoint x: 117, startPoint y: 125, endPoint x: 218, endPoint y: 219, distance: 138.1
click at [218, 219] on span "venomous" at bounding box center [213, 217] width 39 height 11
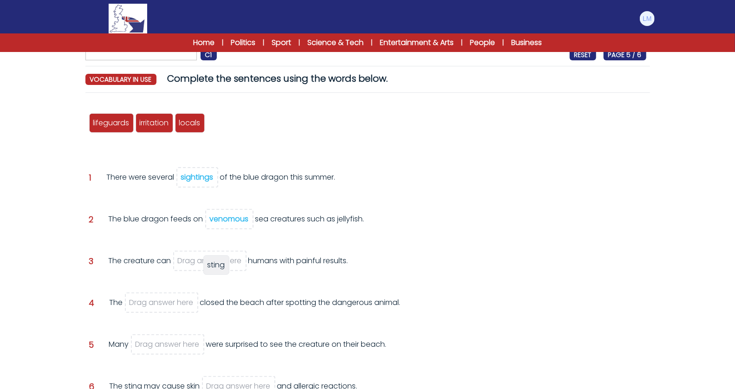
drag, startPoint x: 212, startPoint y: 128, endPoint x: 209, endPoint y: 269, distance: 140.8
click at [209, 269] on div "sting" at bounding box center [217, 266] width 26 height 20
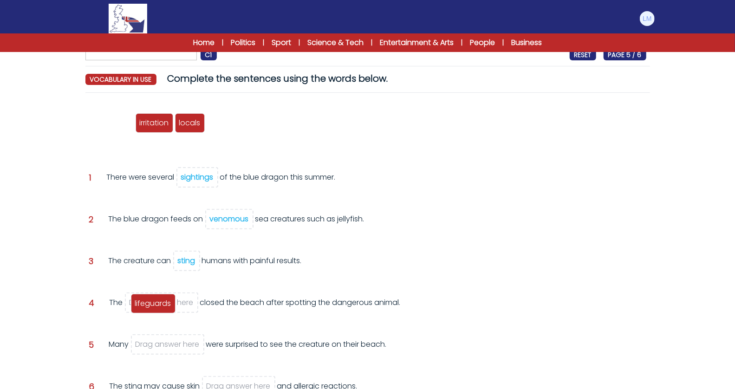
drag, startPoint x: 116, startPoint y: 123, endPoint x: 158, endPoint y: 303, distance: 185.2
click at [158, 303] on span "lifeguards" at bounding box center [153, 303] width 36 height 11
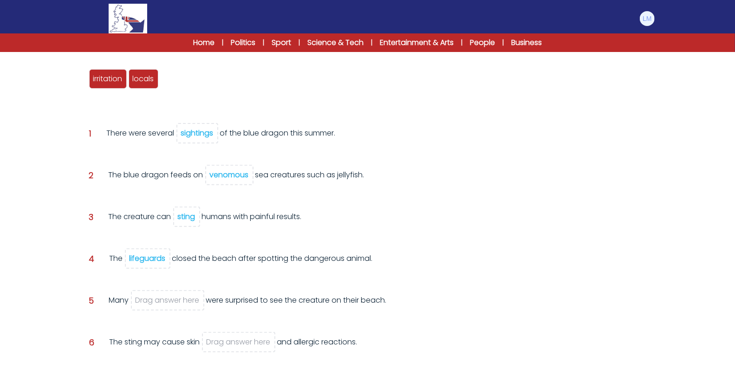
scroll to position [126, 0]
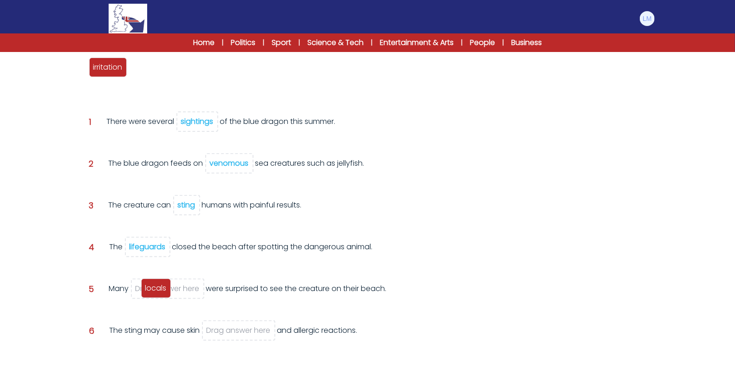
drag, startPoint x: 140, startPoint y: 66, endPoint x: 152, endPoint y: 288, distance: 221.5
click at [152, 288] on span "locals" at bounding box center [155, 288] width 21 height 11
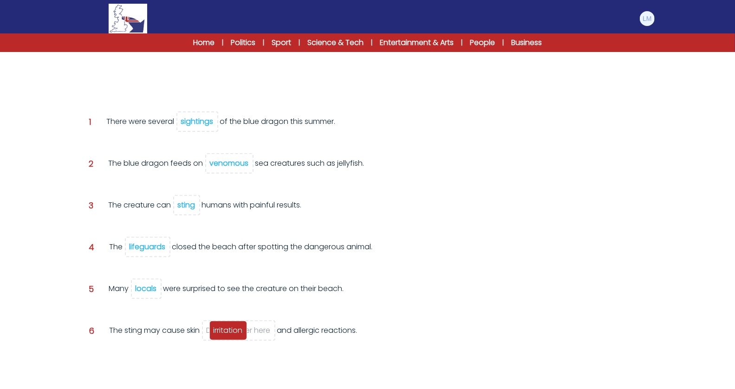
drag, startPoint x: 109, startPoint y: 62, endPoint x: 229, endPoint y: 325, distance: 289.6
click at [229, 325] on span "irritation" at bounding box center [228, 330] width 29 height 11
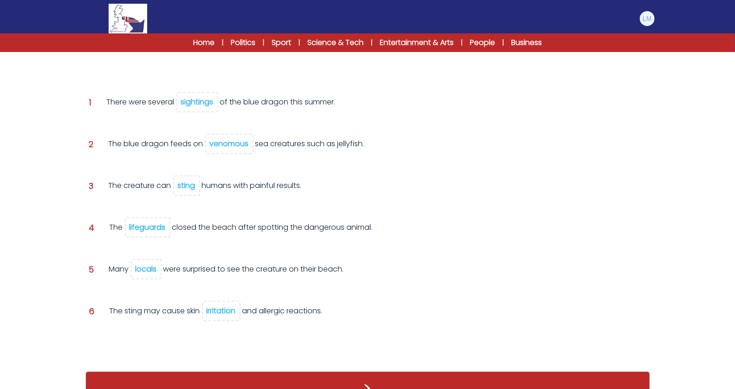
scroll to position [149, 0]
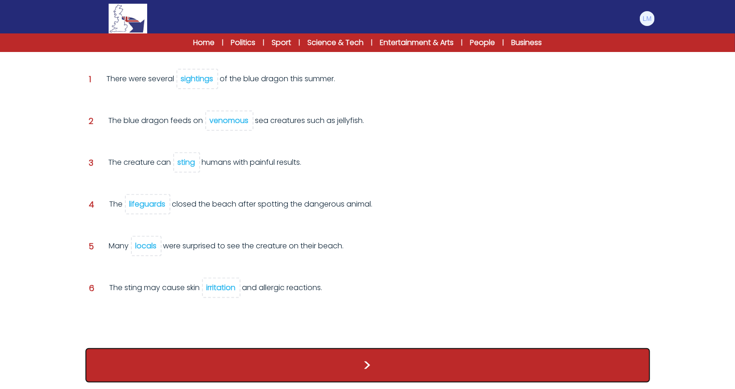
click at [237, 366] on button ">" at bounding box center [367, 365] width 565 height 34
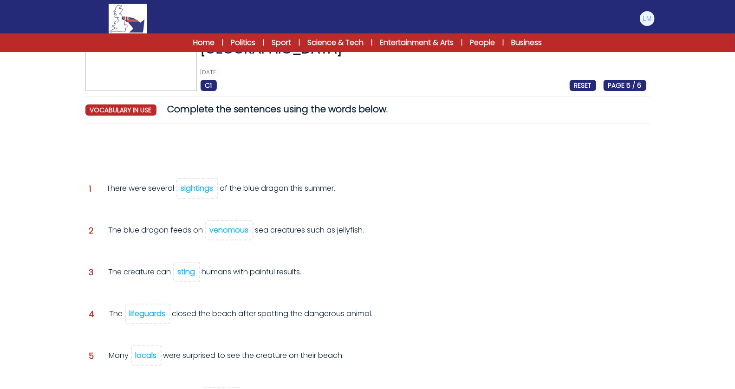
scroll to position [0, 0]
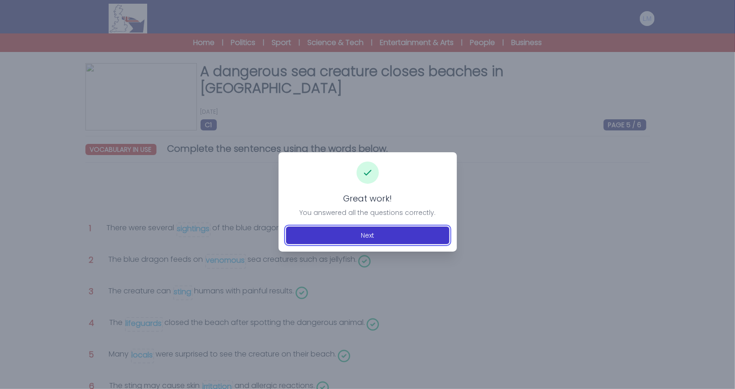
click at [338, 240] on button "Next" at bounding box center [368, 236] width 164 height 18
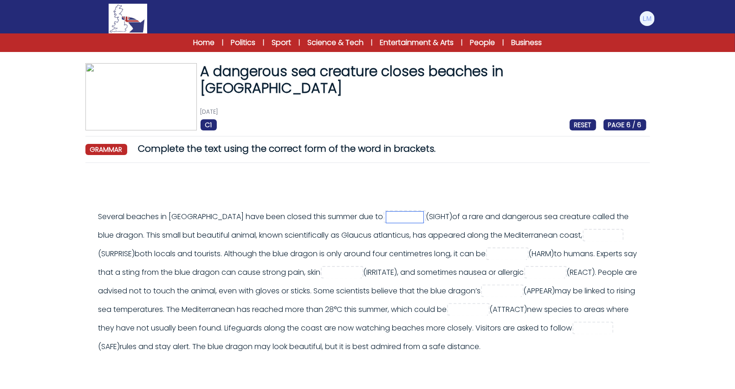
click at [387, 216] on input "text" at bounding box center [405, 217] width 37 height 11
type input "********"
click at [586, 233] on input "text" at bounding box center [604, 235] width 37 height 11
type input "**********"
click at [489, 256] on input "text" at bounding box center [507, 254] width 37 height 11
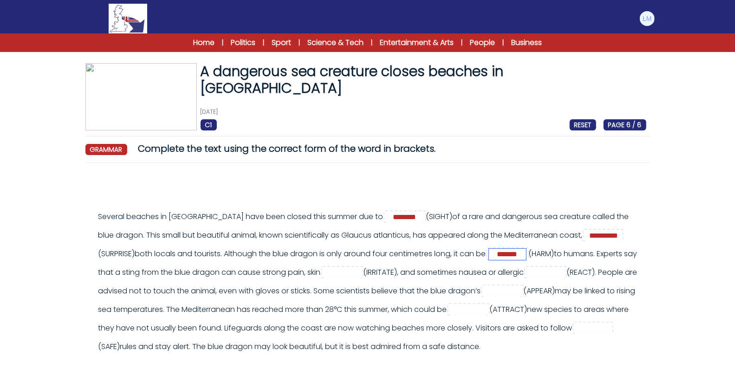
type input "*******"
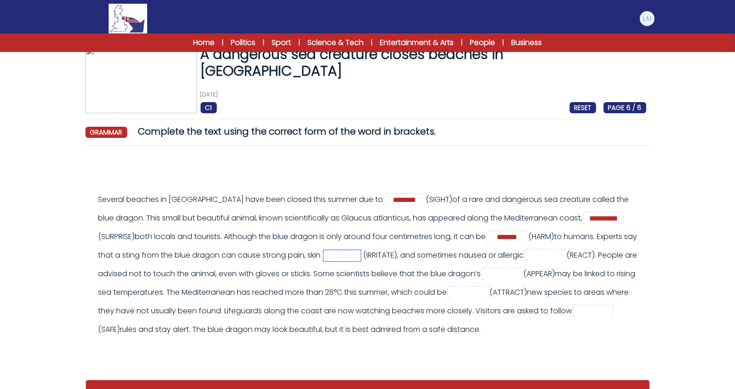
click at [324, 256] on input "text" at bounding box center [342, 255] width 37 height 11
type input "**********"
click at [527, 256] on input "text" at bounding box center [545, 255] width 37 height 11
type input "*********"
click at [484, 276] on input "text" at bounding box center [502, 274] width 37 height 11
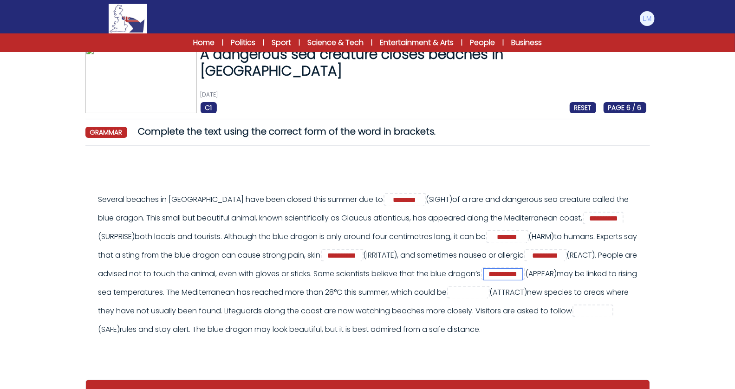
scroll to position [0, 7]
type input "**********"
click at [458, 296] on input "text" at bounding box center [468, 293] width 37 height 11
type input "**********"
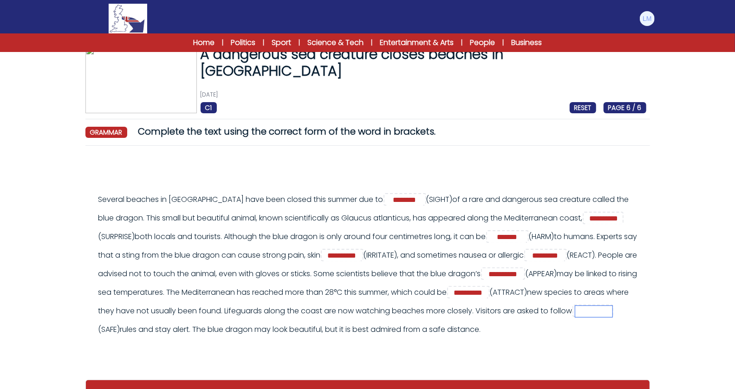
click at [583, 312] on input "text" at bounding box center [594, 311] width 37 height 11
type input "******"
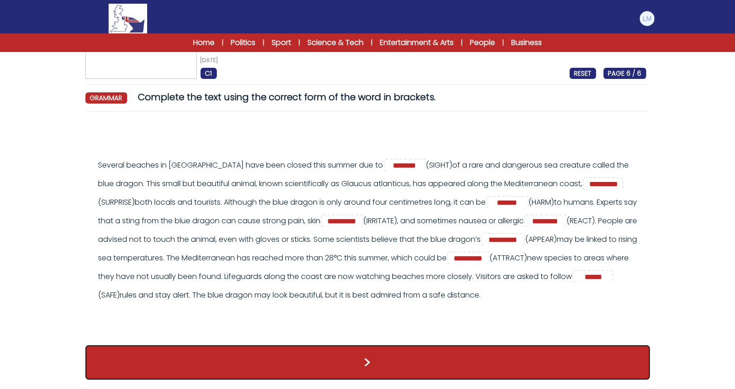
click at [426, 372] on button ">" at bounding box center [367, 363] width 565 height 34
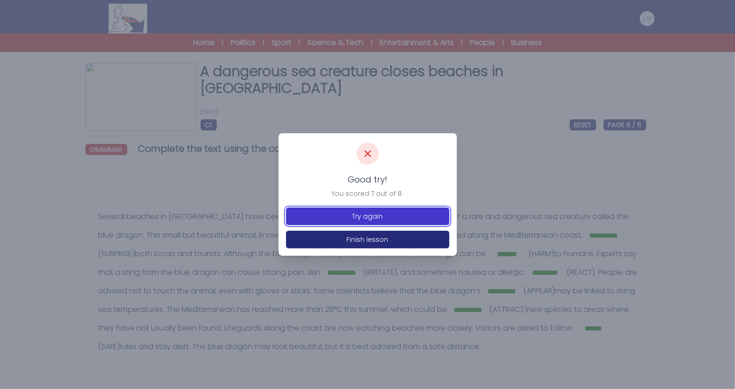
click at [385, 216] on button "Try again" at bounding box center [368, 217] width 164 height 18
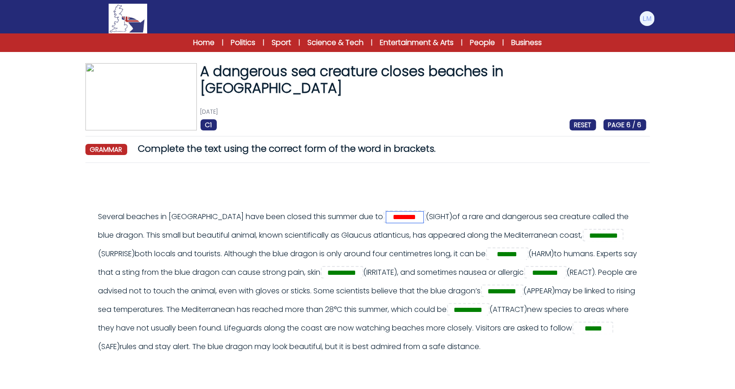
click at [387, 221] on input "********" at bounding box center [405, 217] width 37 height 11
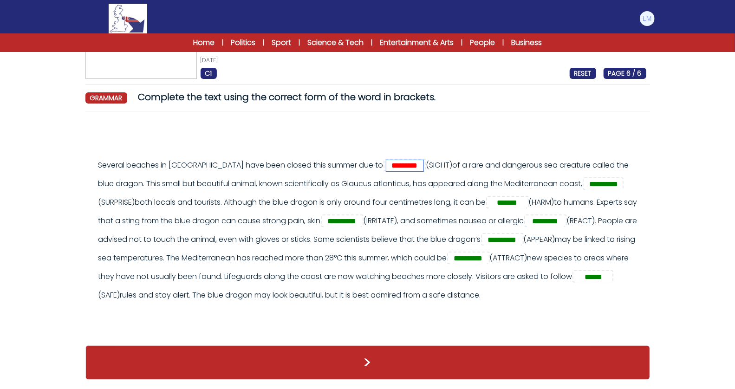
type input "*********"
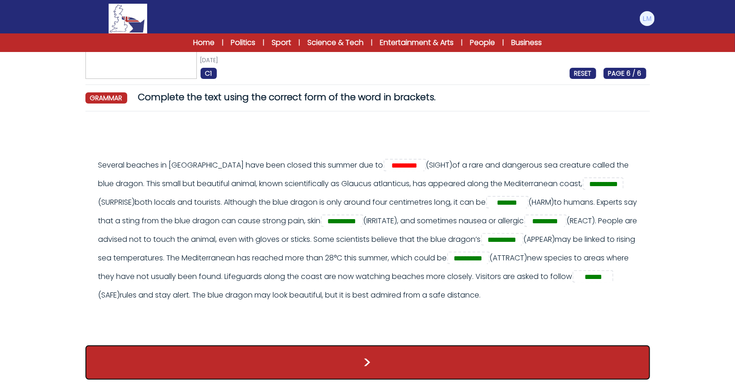
click at [363, 356] on button ">" at bounding box center [367, 363] width 565 height 34
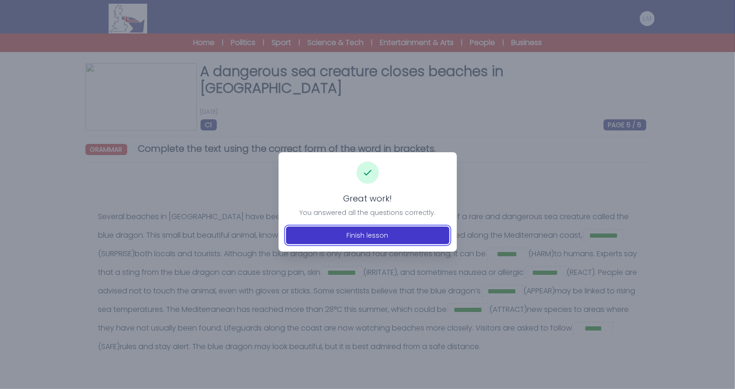
click at [374, 234] on button "Finish lesson" at bounding box center [368, 236] width 164 height 18
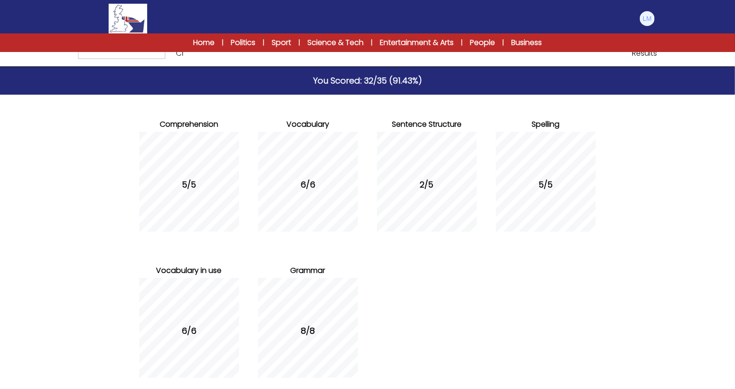
scroll to position [106, 0]
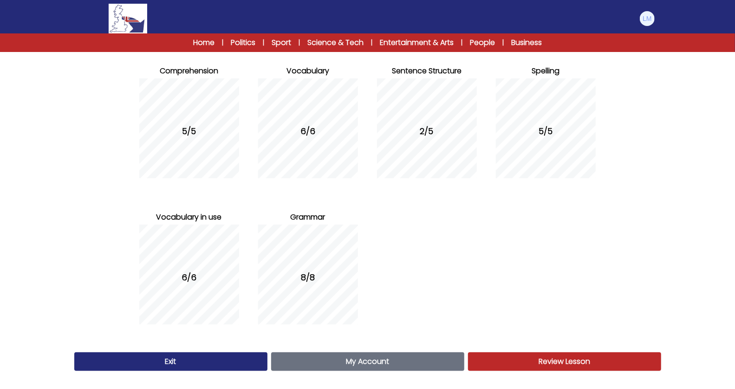
click at [557, 356] on span "Review Lesson" at bounding box center [565, 361] width 52 height 11
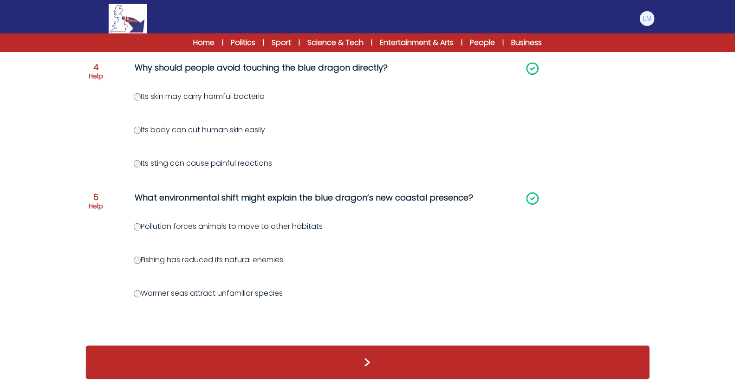
scroll to position [525, 0]
click at [350, 377] on div ">" at bounding box center [367, 363] width 565 height 34
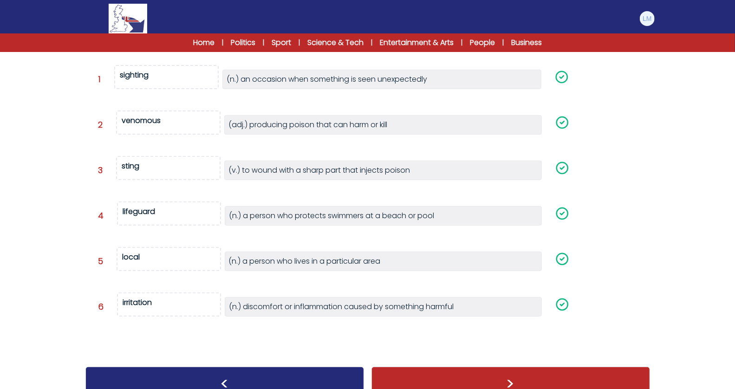
scroll to position [162, 0]
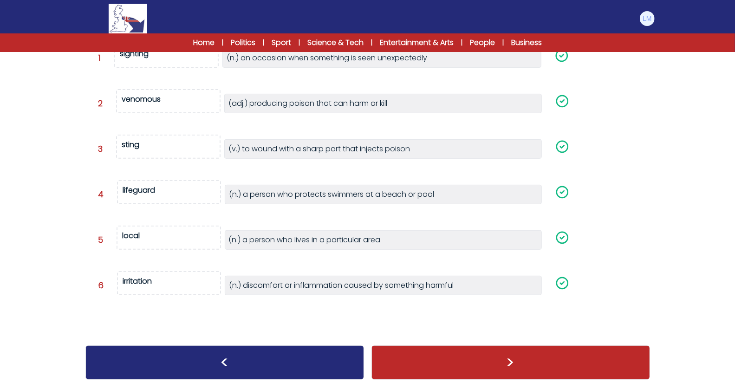
click at [414, 370] on div ">" at bounding box center [511, 363] width 279 height 34
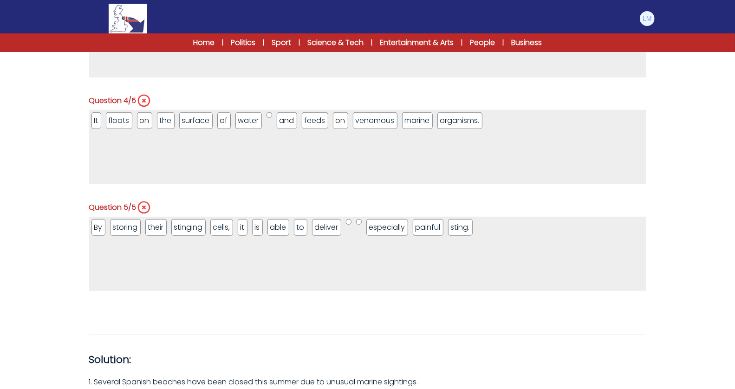
scroll to position [549, 0]
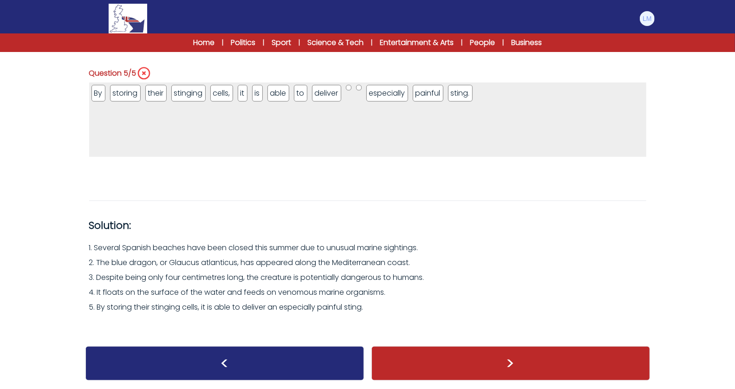
click at [558, 356] on div ">" at bounding box center [511, 364] width 279 height 34
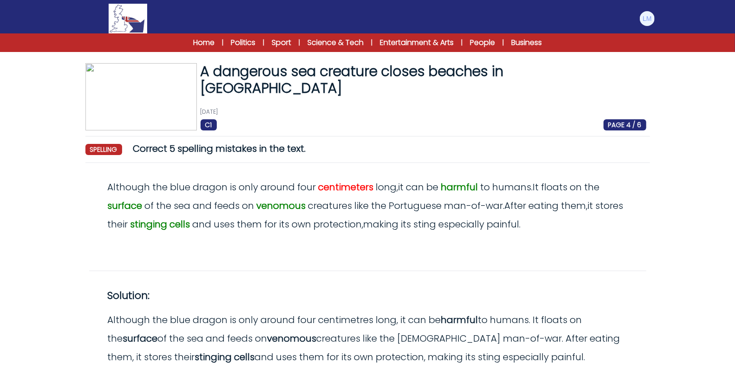
scroll to position [52, 0]
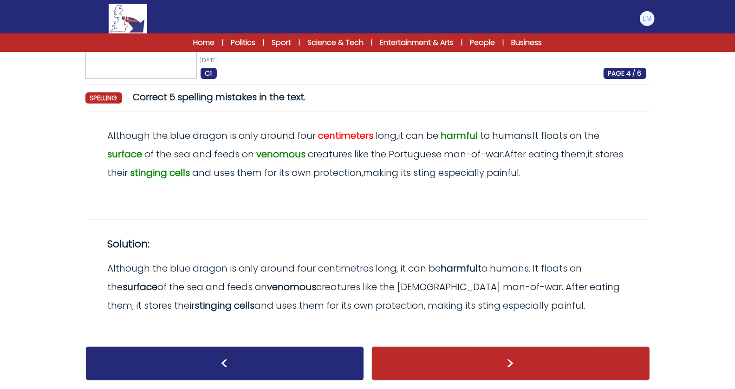
click at [548, 367] on div ">" at bounding box center [511, 364] width 279 height 34
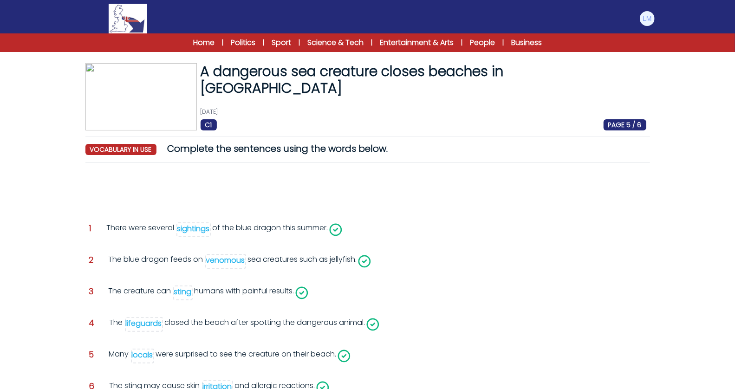
scroll to position [90, 0]
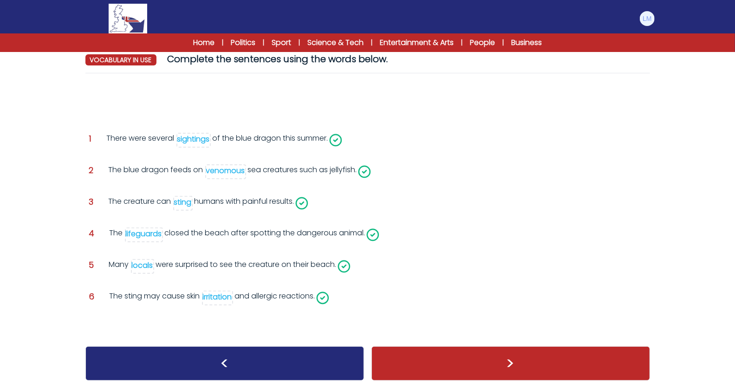
click at [544, 373] on div ">" at bounding box center [511, 364] width 279 height 34
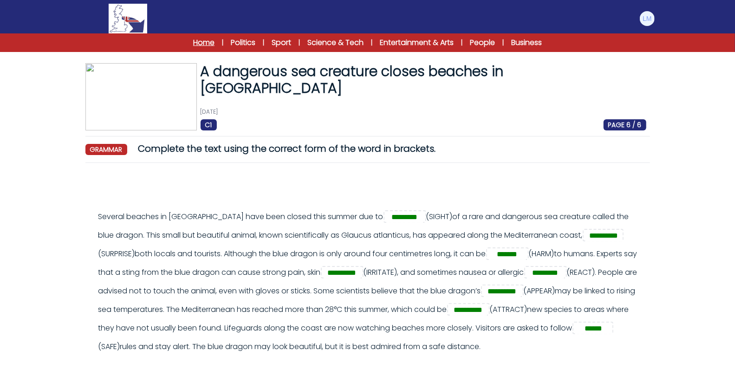
click at [208, 43] on link "Home" at bounding box center [203, 42] width 21 height 11
